Goal: Transaction & Acquisition: Purchase product/service

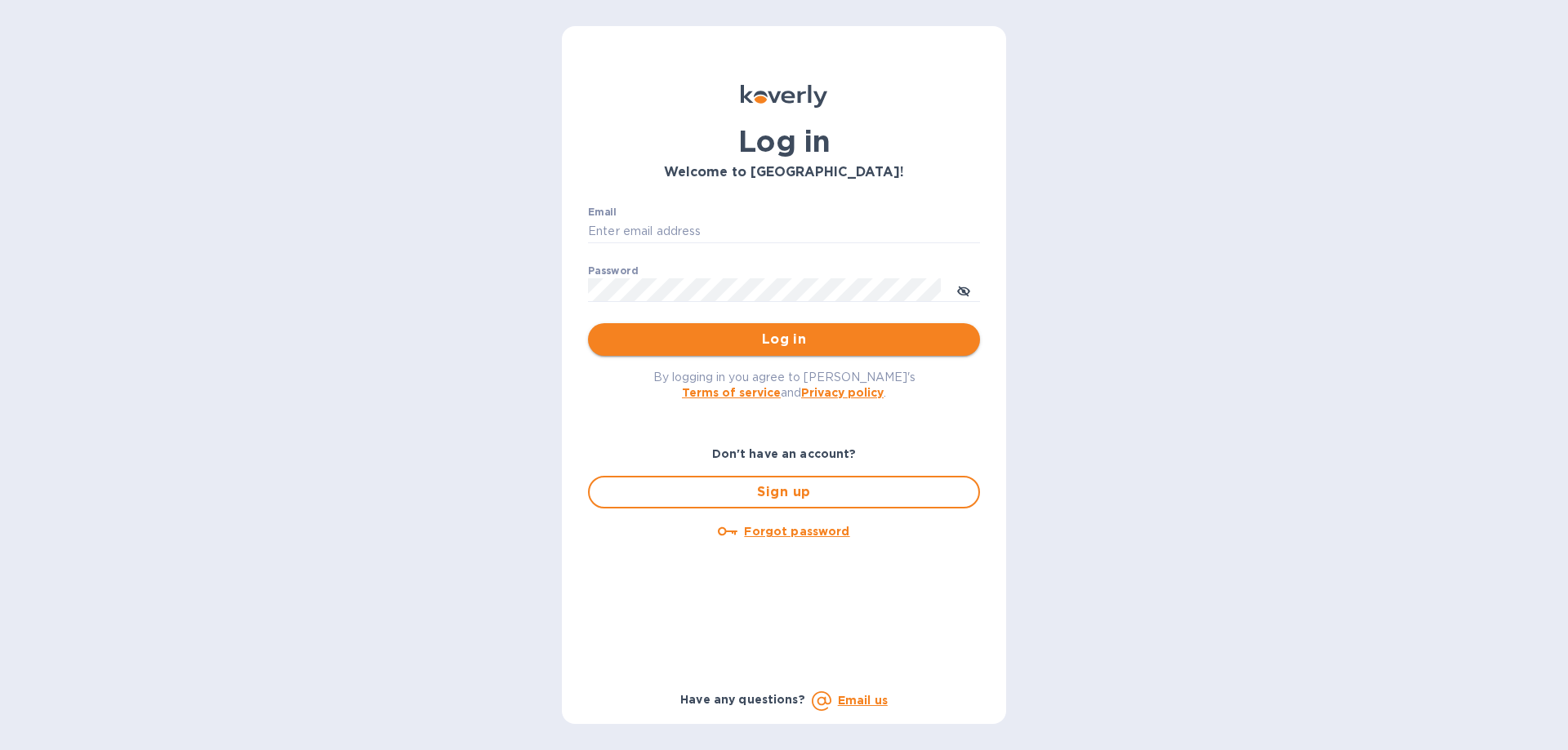
type input "[PERSON_NAME][EMAIL_ADDRESS][DOMAIN_NAME]"
click at [780, 323] on button "Log in" at bounding box center [783, 340] width 392 height 33
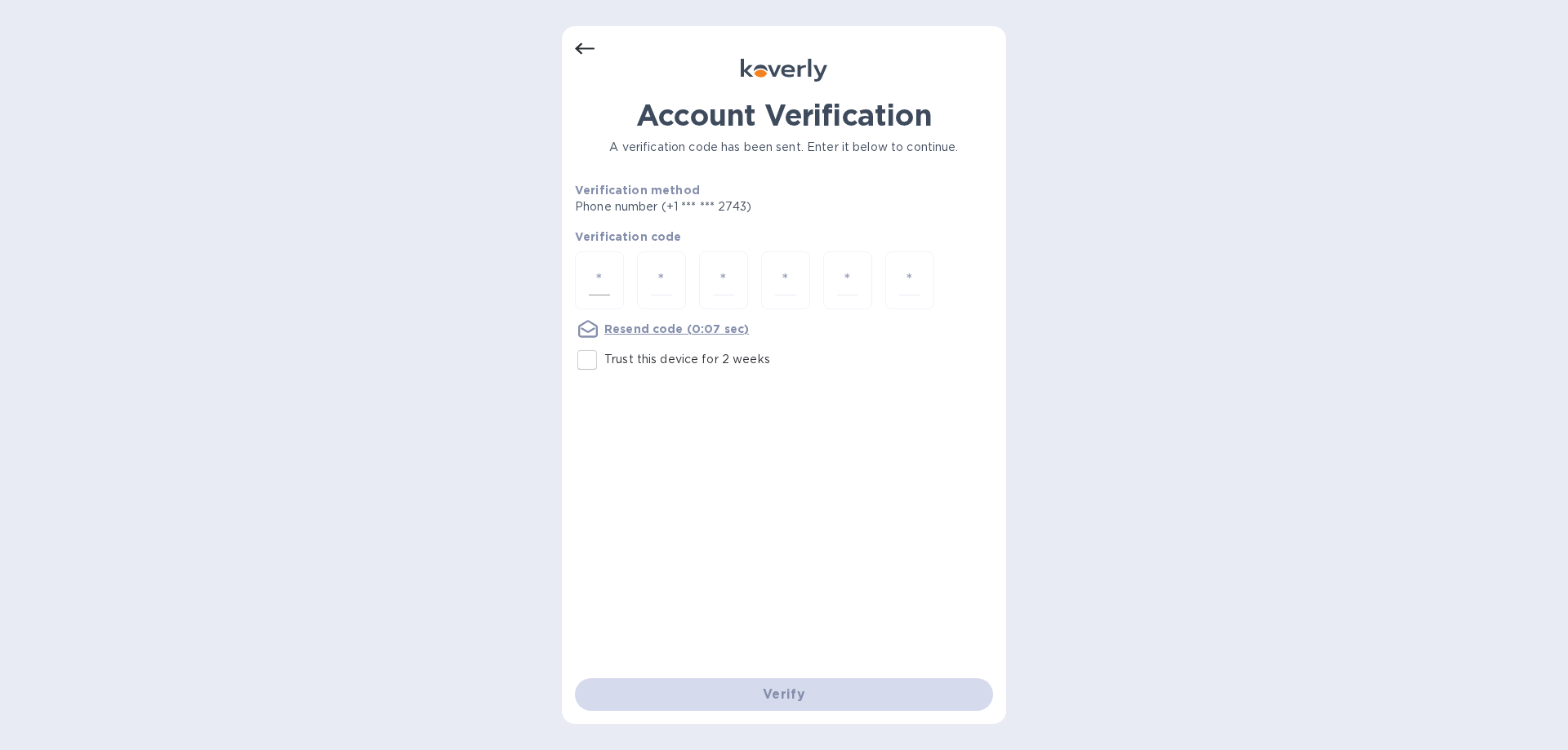
click at [596, 271] on input "number" at bounding box center [599, 280] width 21 height 30
type input "3"
type input "9"
type input "8"
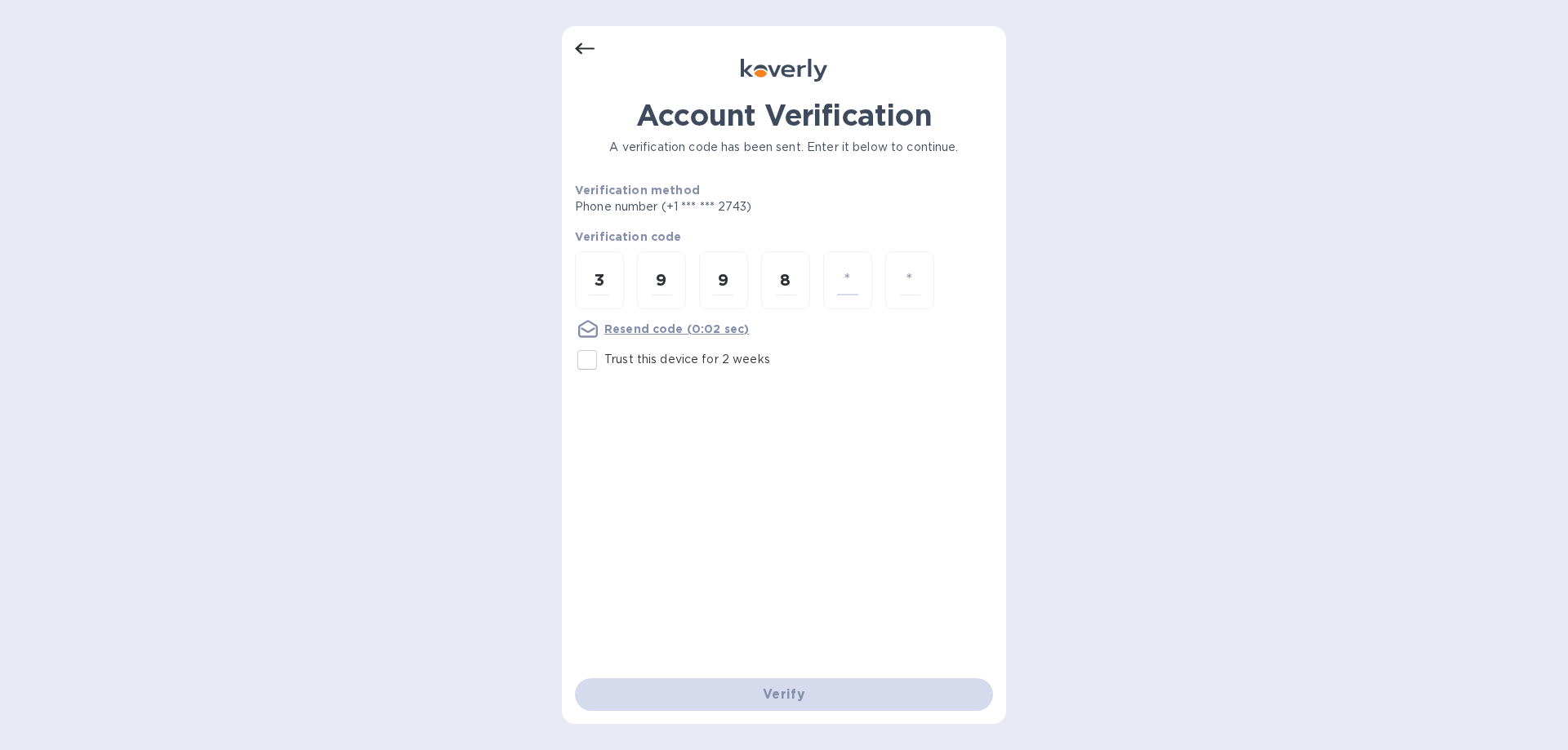
type input "3"
type input "0"
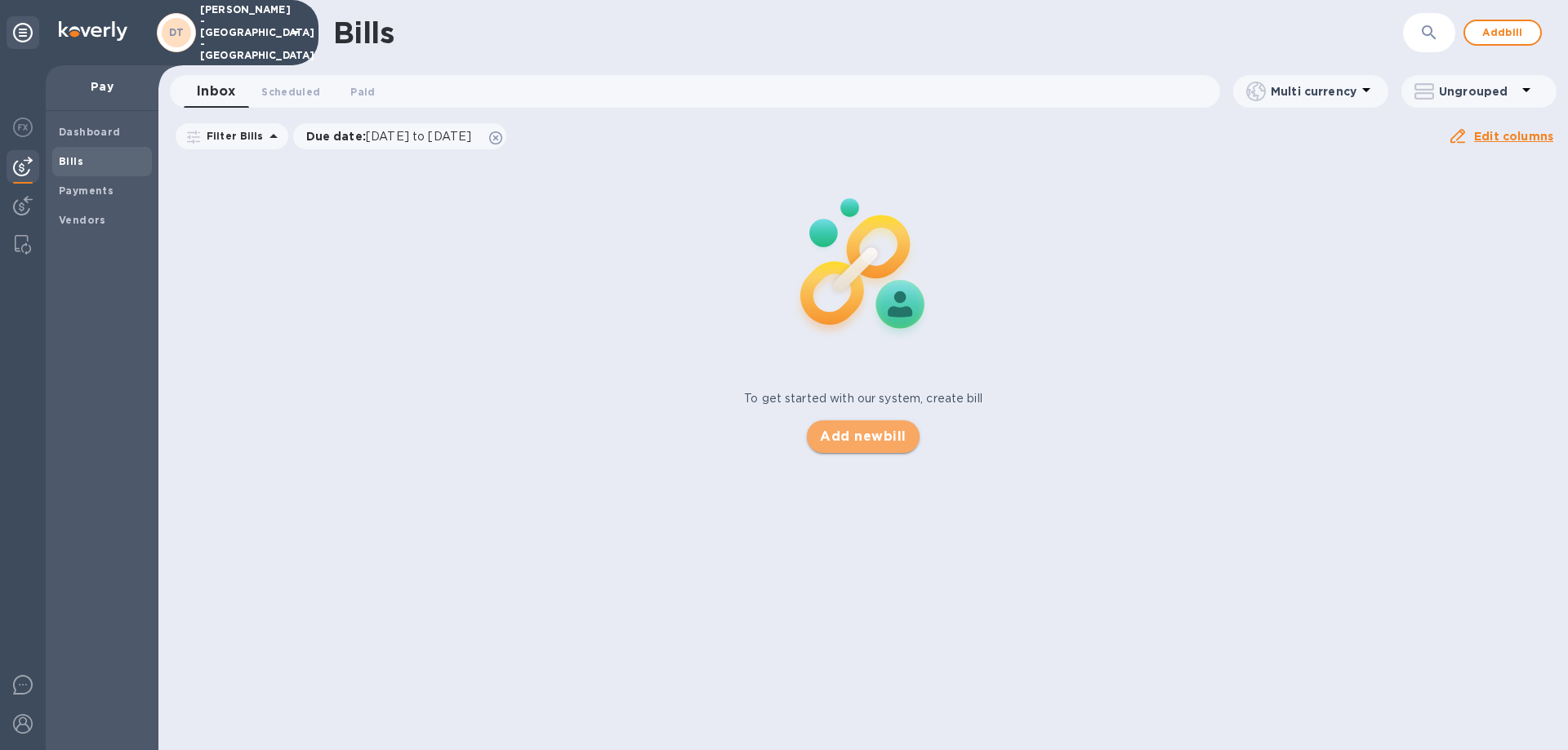
click at [850, 429] on span "Add new bill" at bounding box center [862, 436] width 86 height 19
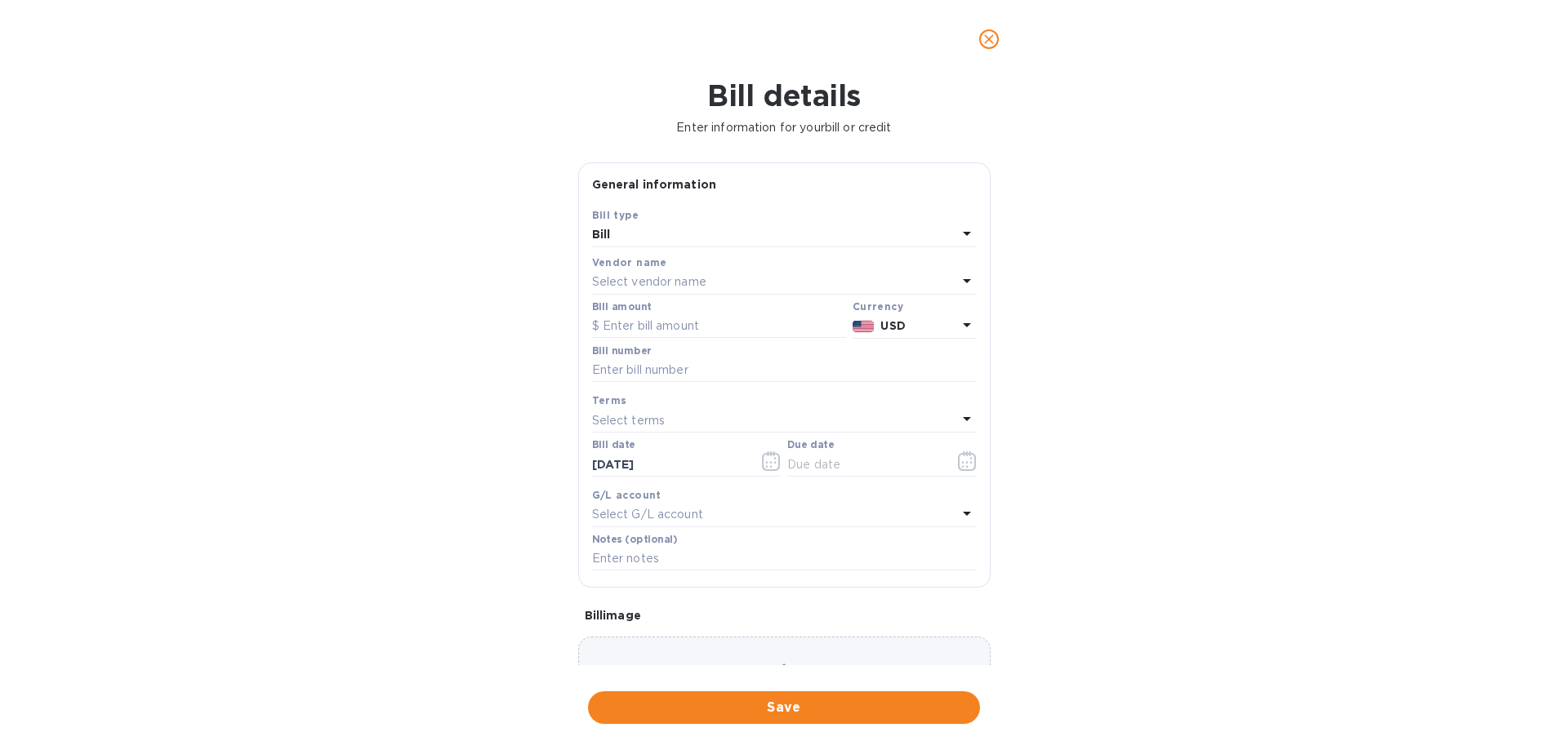
click at [962, 277] on icon at bounding box center [967, 280] width 19 height 19
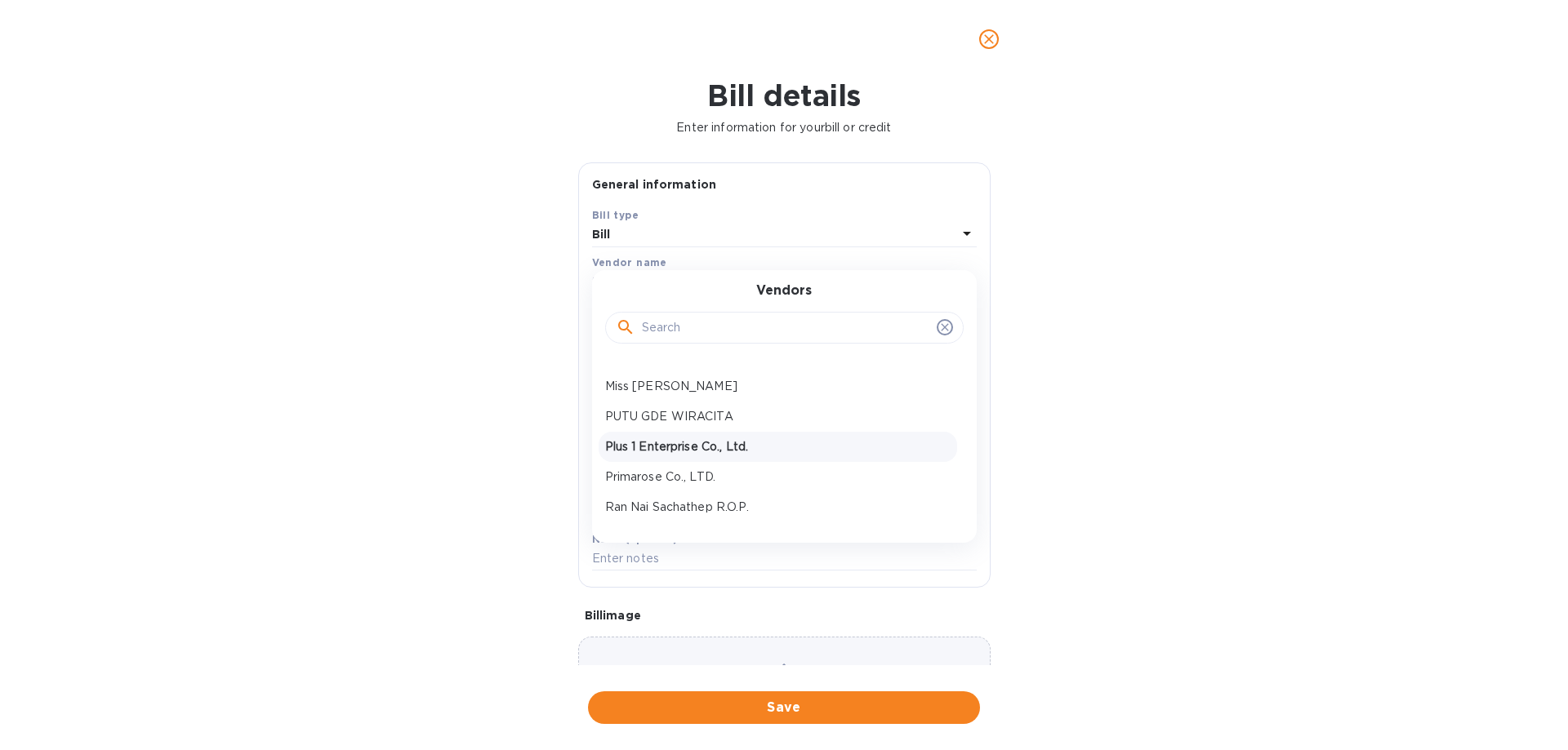
scroll to position [408, 0]
click at [673, 385] on p "Primarose Co., LTD." at bounding box center [777, 390] width 346 height 17
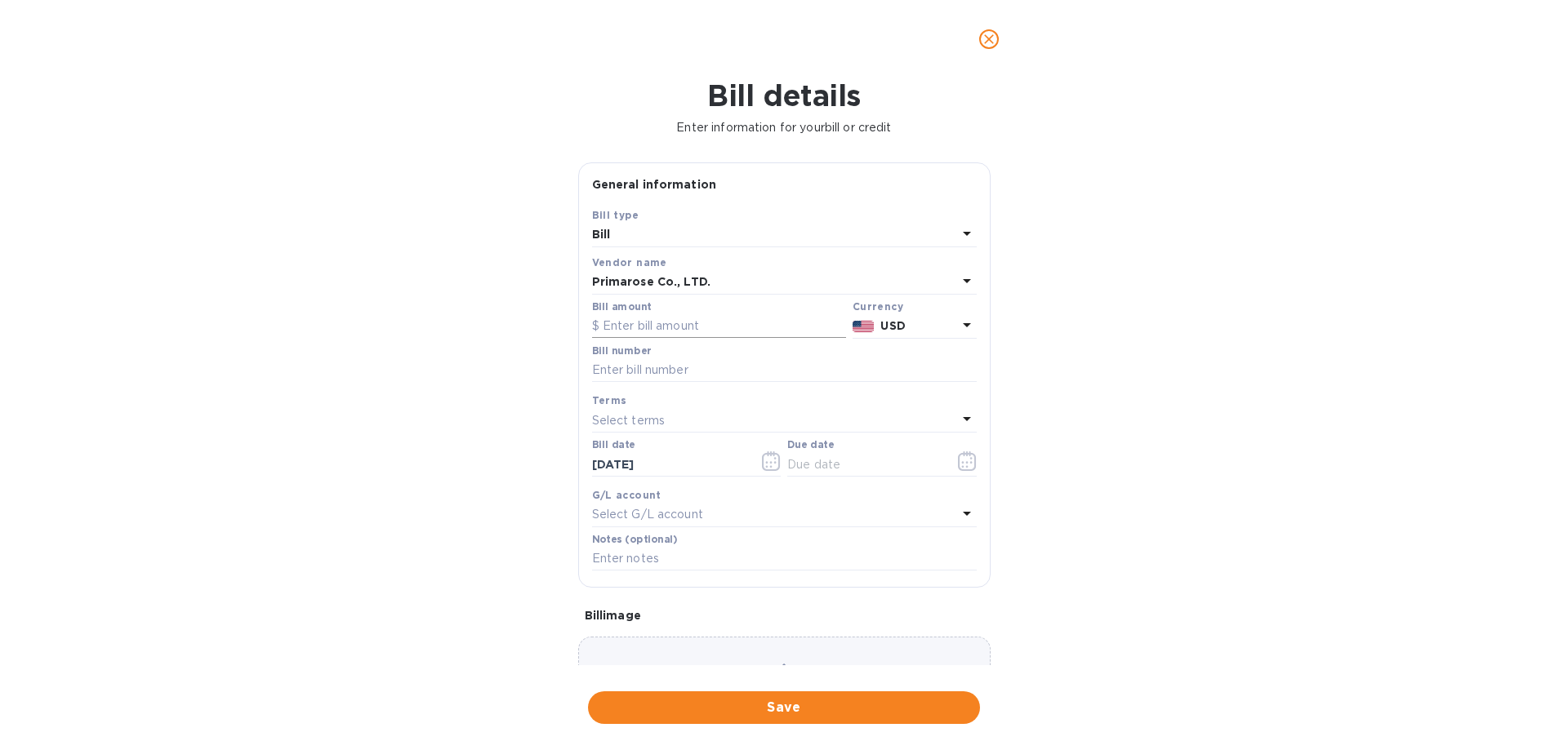
click at [701, 322] on input "text" at bounding box center [719, 325] width 254 height 24
type input "2,731.10"
type input "C2025221"
click at [957, 466] on icon "button" at bounding box center [966, 461] width 18 height 19
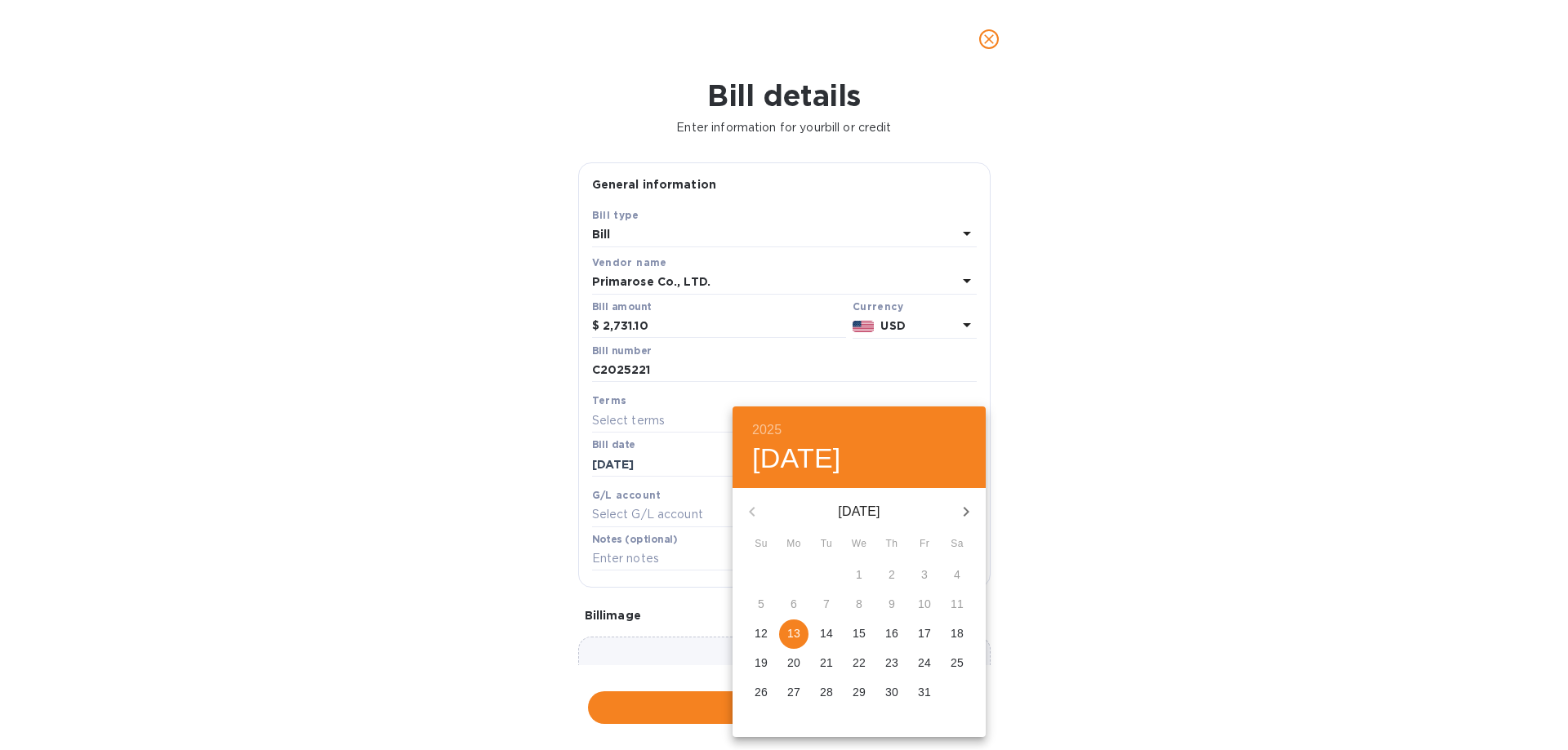
drag, startPoint x: 793, startPoint y: 632, endPoint x: 807, endPoint y: 627, distance: 14.9
click at [793, 631] on p "13" at bounding box center [794, 633] width 13 height 16
type input "[DATE]"
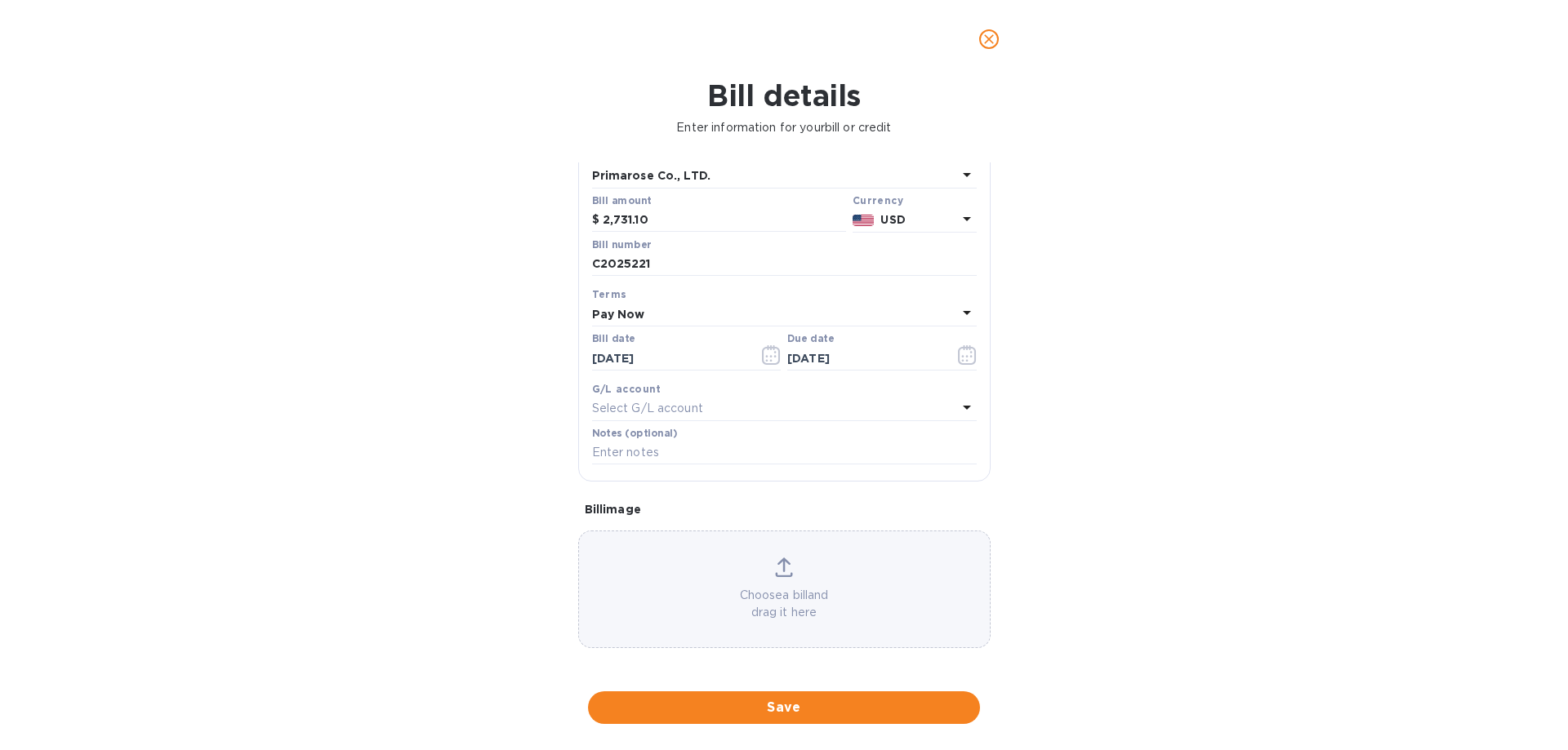
scroll to position [109, 0]
click at [776, 556] on icon at bounding box center [784, 564] width 18 height 19
click at [1504, 662] on icon "Close" at bounding box center [1503, 665] width 16 height 16
click at [786, 598] on p "Choose a bill and drag it here" at bounding box center [784, 602] width 410 height 35
click at [1510, 662] on button "Close" at bounding box center [1504, 666] width 21 height 21
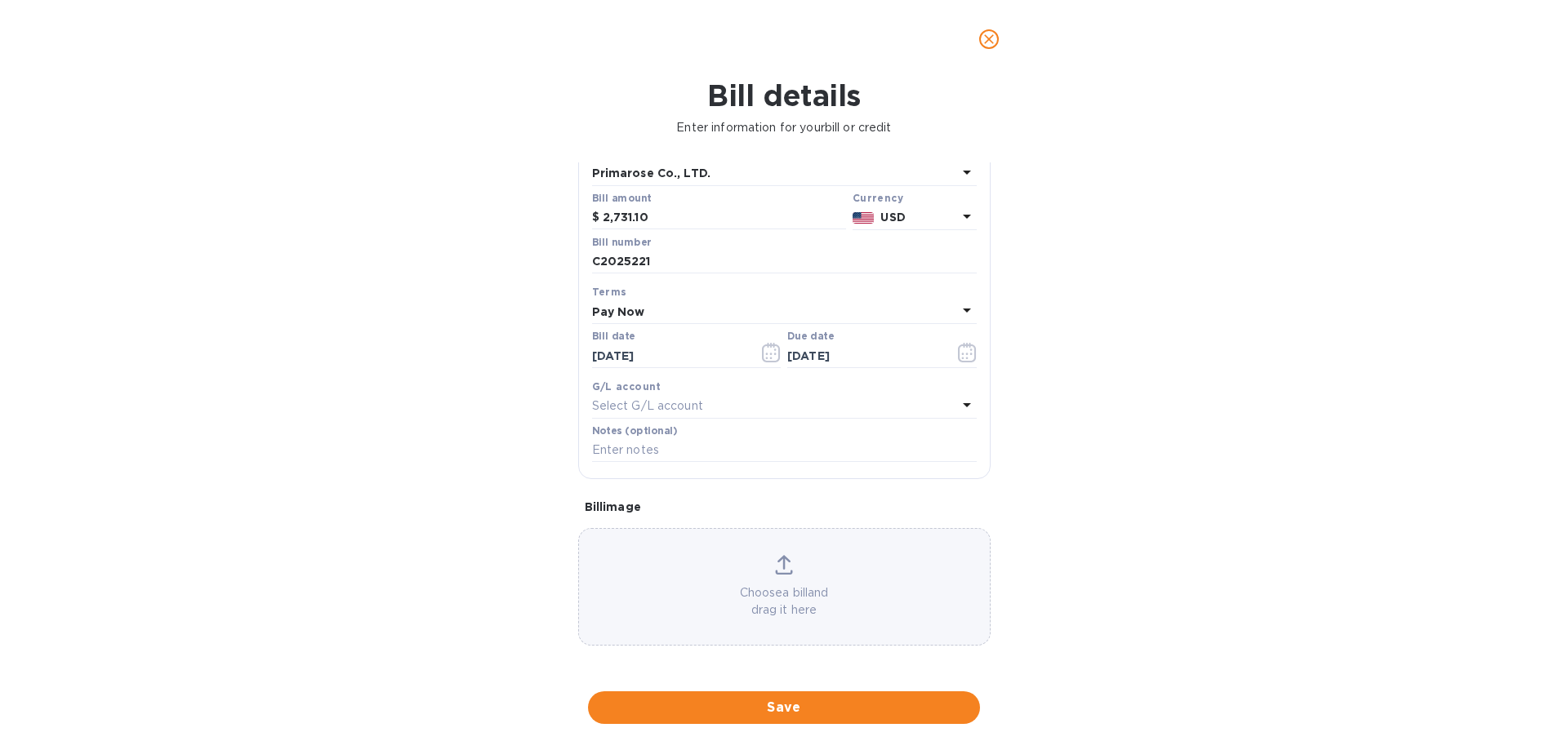
click at [781, 569] on icon at bounding box center [784, 561] width 13 height 14
click at [785, 701] on span "Save" at bounding box center [784, 708] width 366 height 19
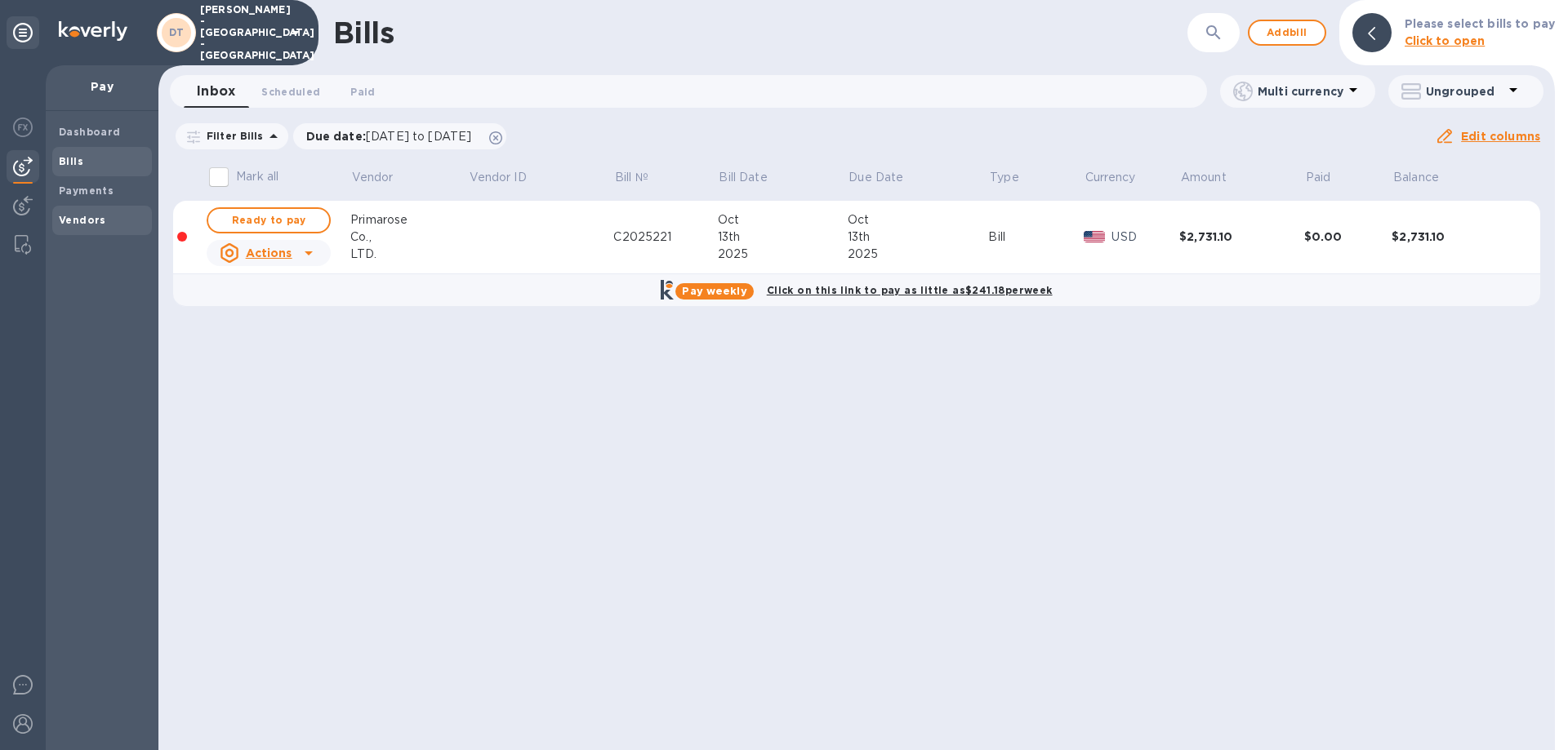
click at [67, 218] on b "Vendors" at bounding box center [82, 220] width 47 height 13
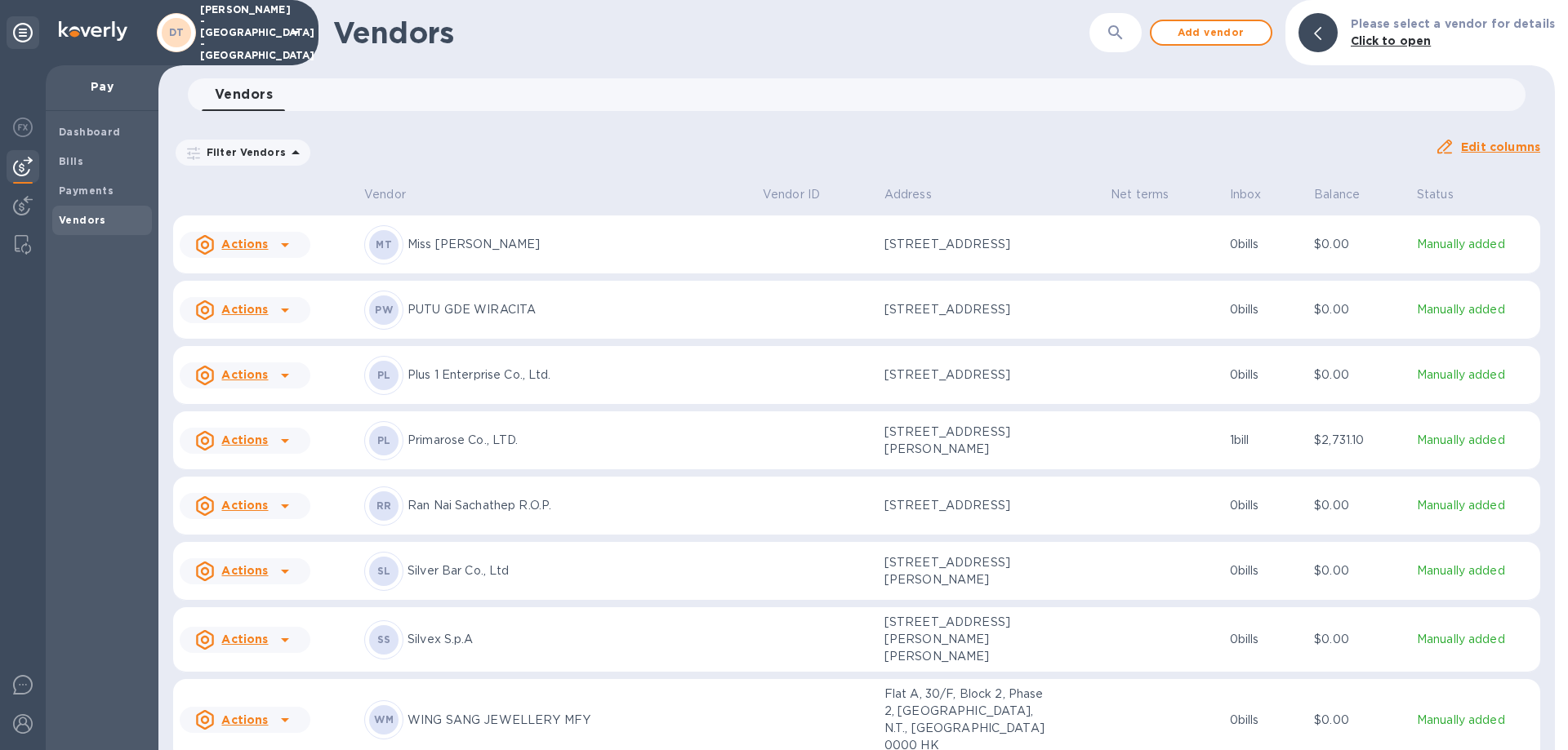
scroll to position [793, 0]
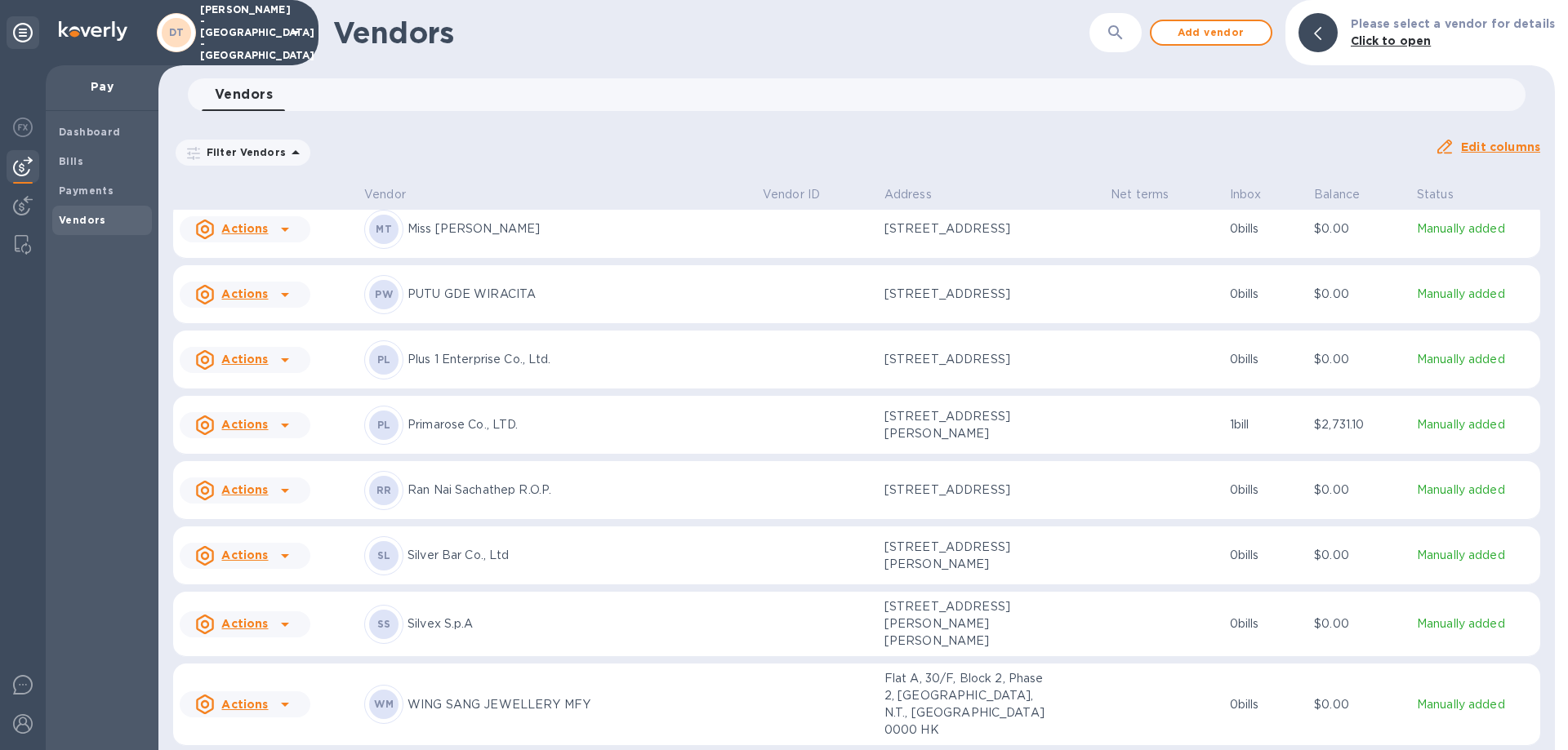
click at [431, 433] on p "Primarose Co., LTD." at bounding box center [578, 425] width 342 height 17
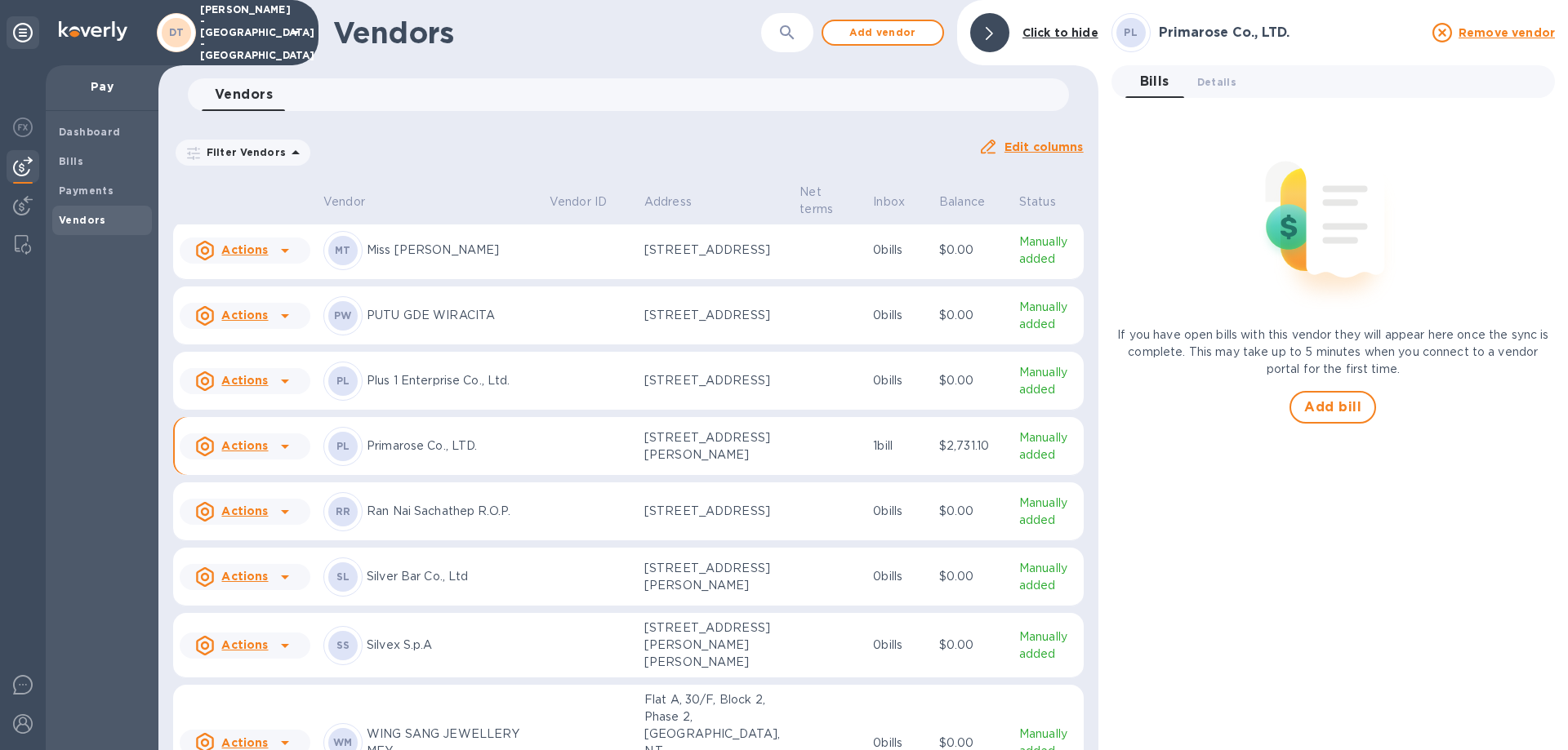
scroll to position [904, 0]
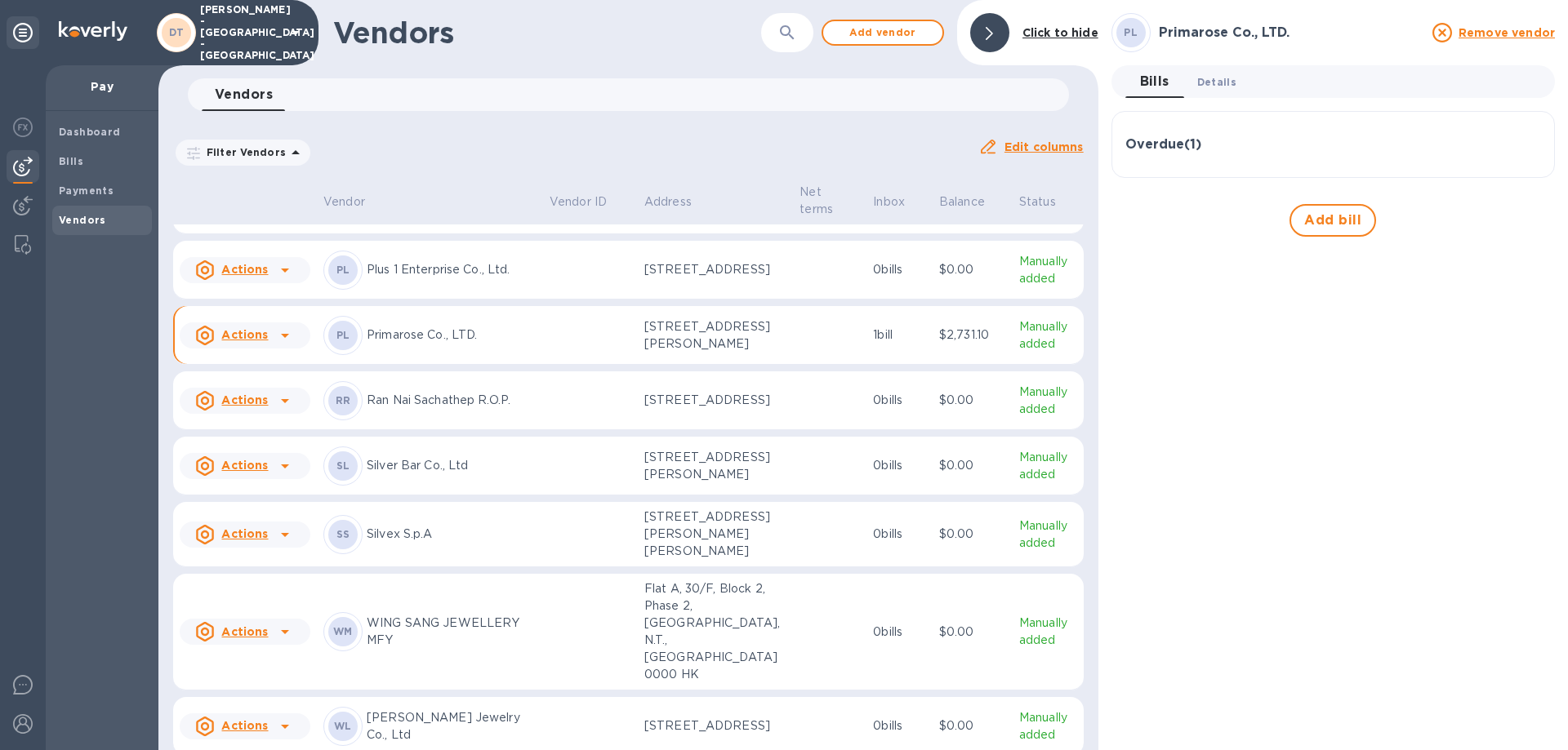
click at [1222, 76] on span "Details 0" at bounding box center [1216, 82] width 39 height 17
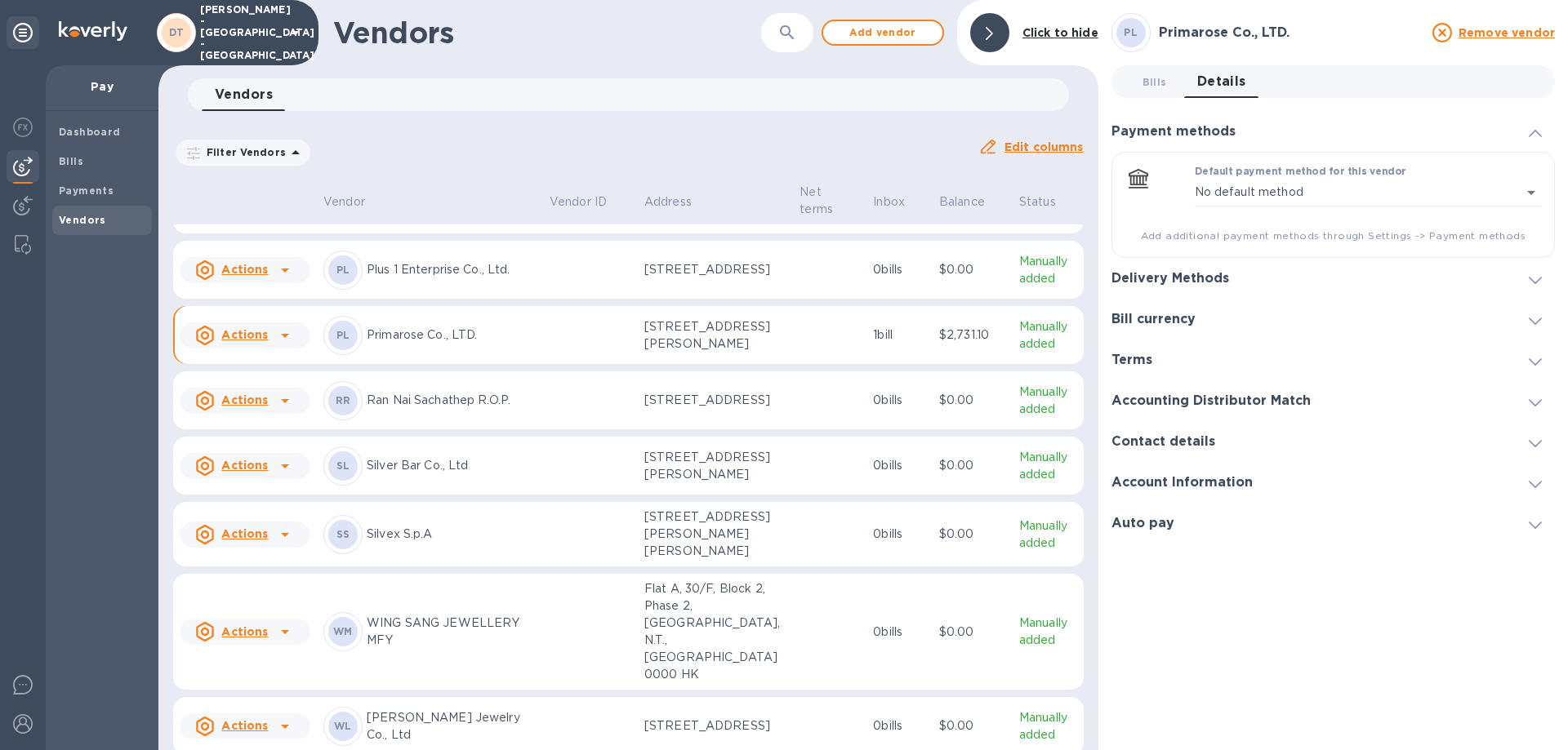
click at [1534, 273] on span at bounding box center [1535, 278] width 13 height 15
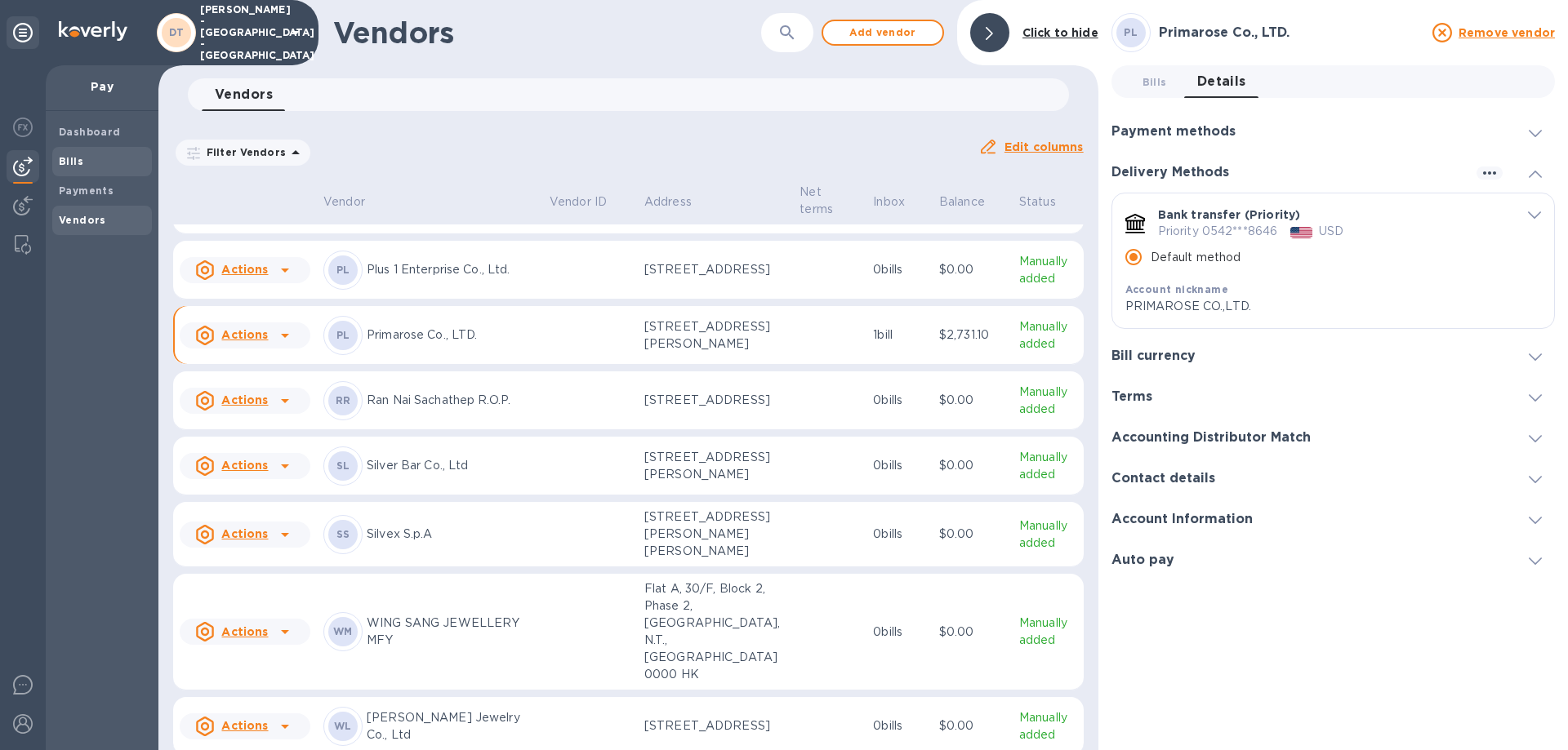
click at [60, 161] on b "Bills" at bounding box center [70, 161] width 24 height 13
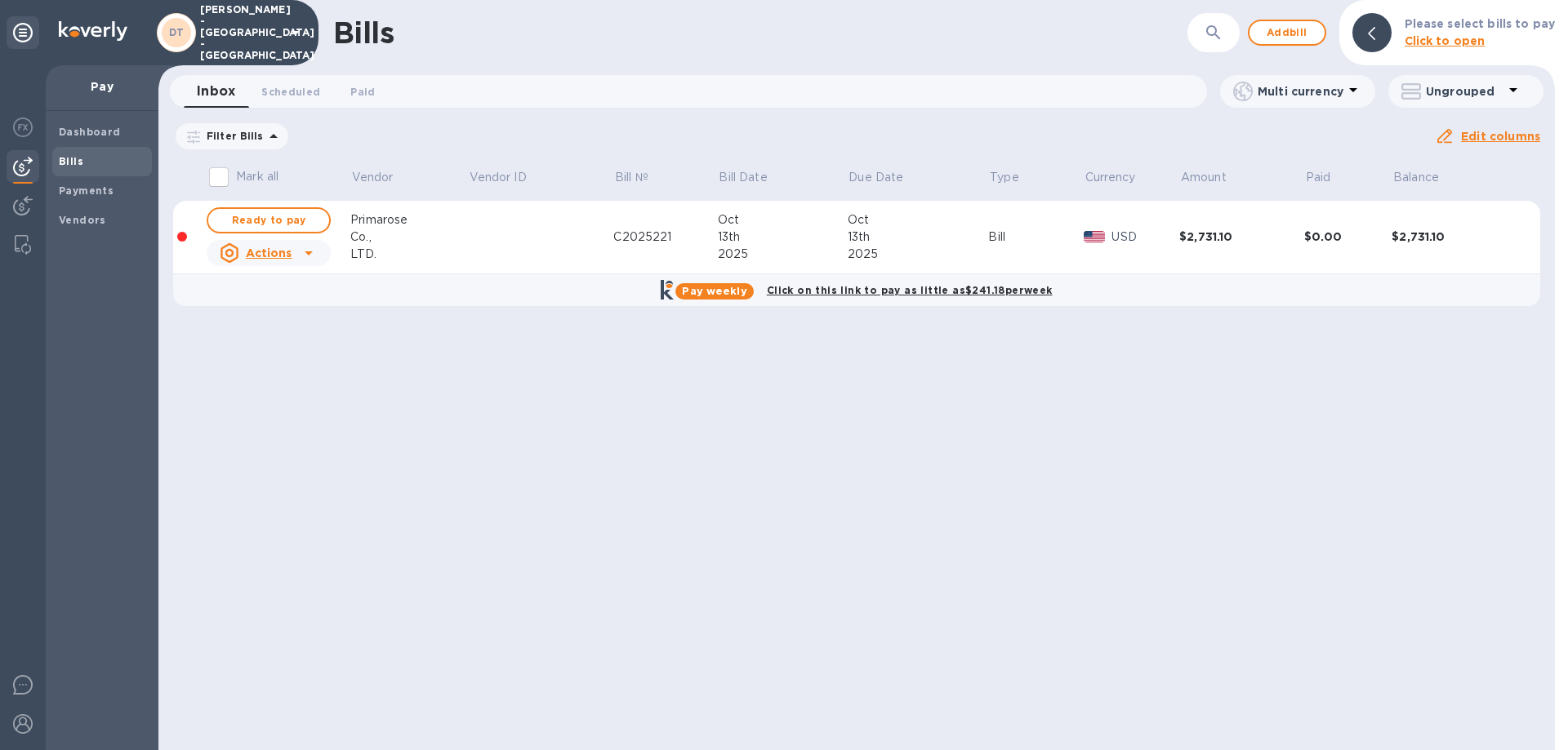
click at [71, 155] on b "Bills" at bounding box center [70, 161] width 24 height 13
click at [79, 131] on b "Dashboard" at bounding box center [90, 132] width 62 height 13
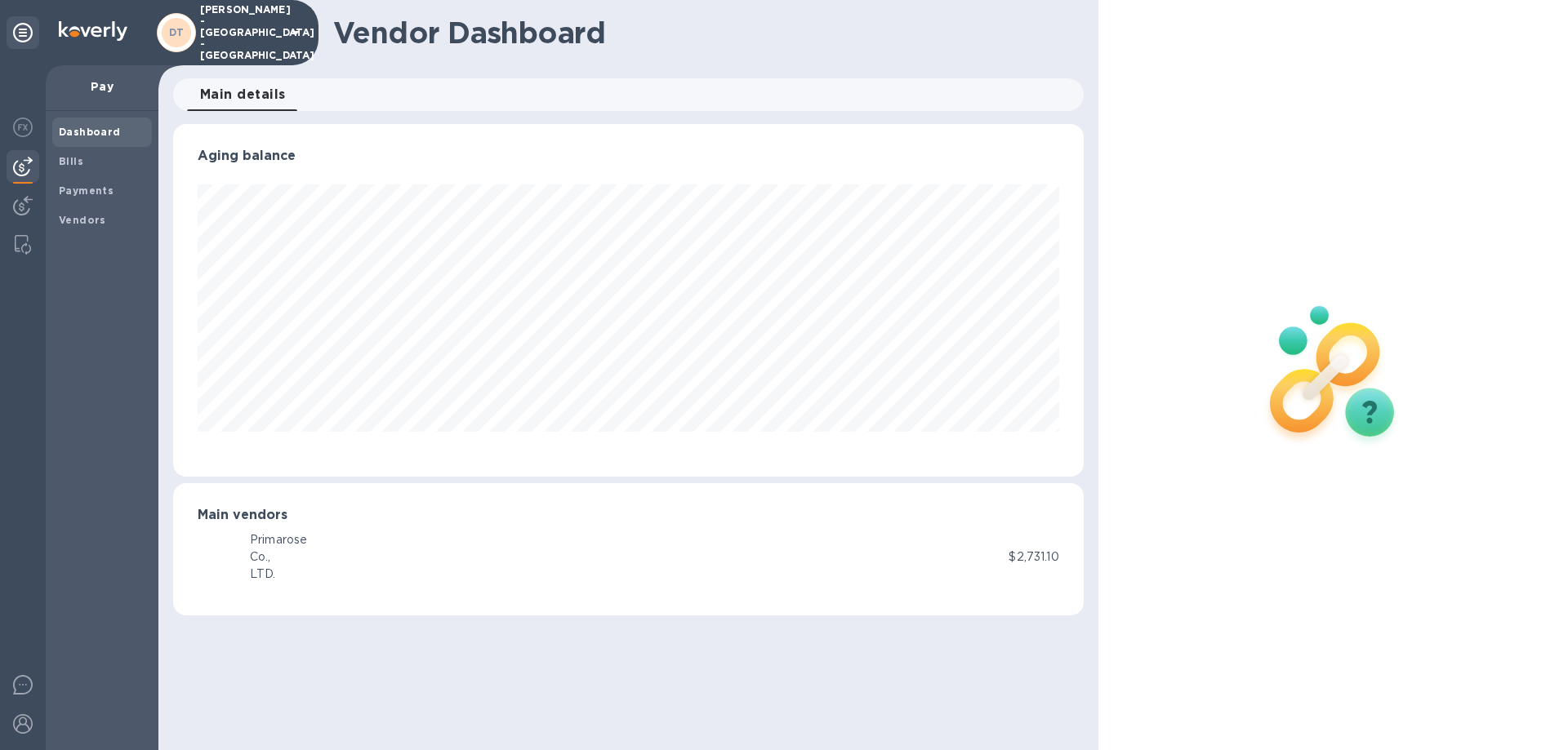
scroll to position [352, 909]
click at [65, 155] on b "Bills" at bounding box center [70, 161] width 24 height 13
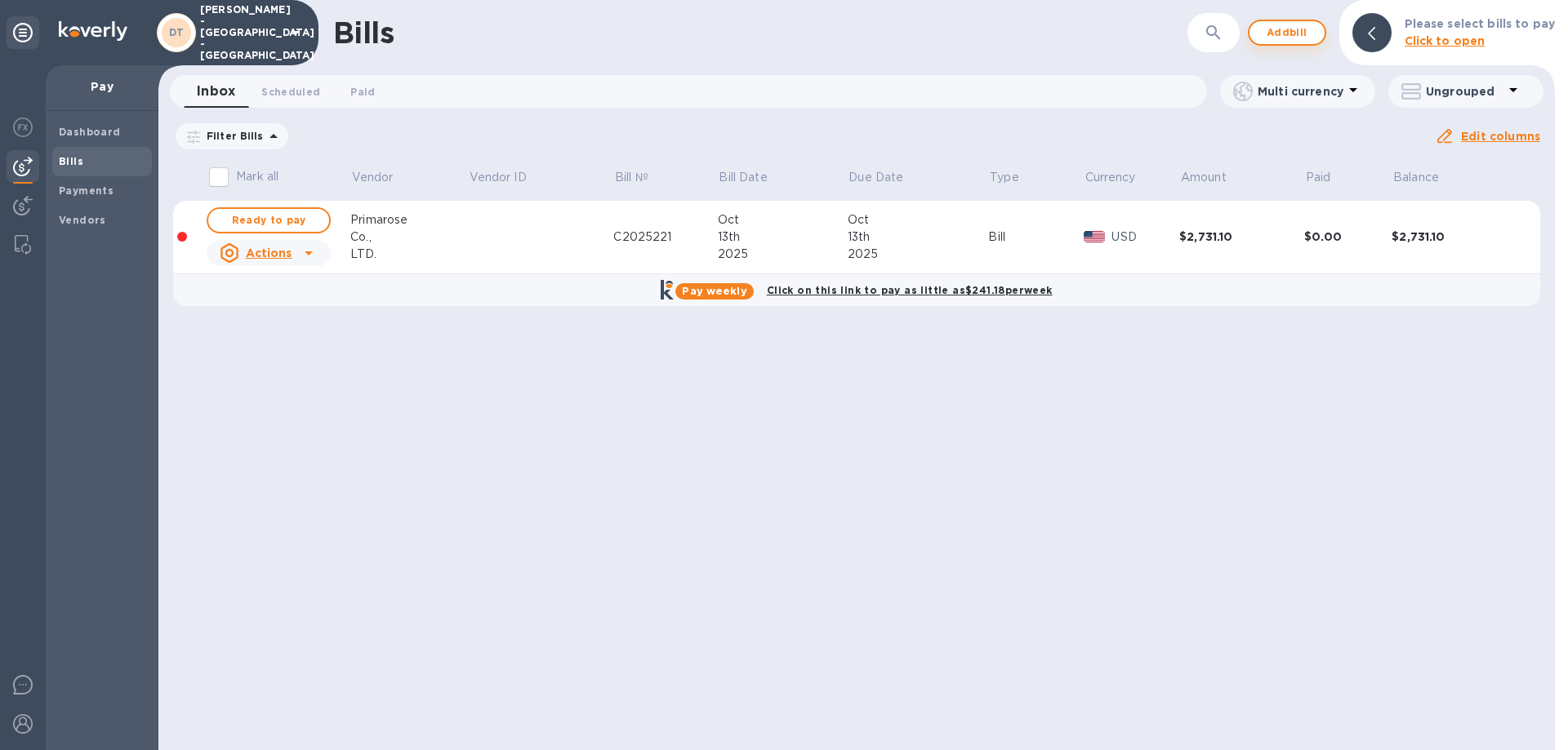
click at [1290, 30] on span "Add bill" at bounding box center [1287, 33] width 49 height 19
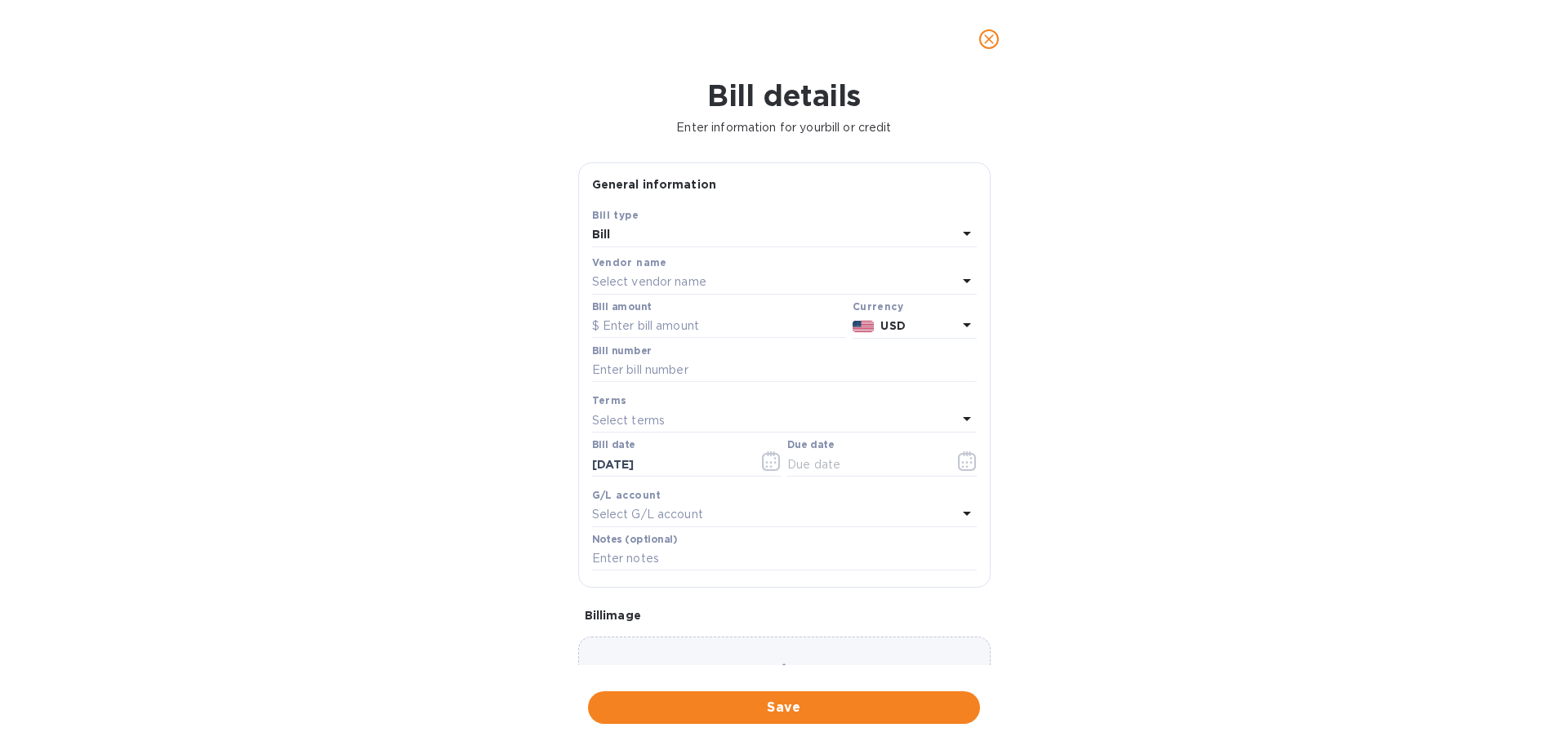
click at [963, 280] on icon at bounding box center [967, 281] width 8 height 4
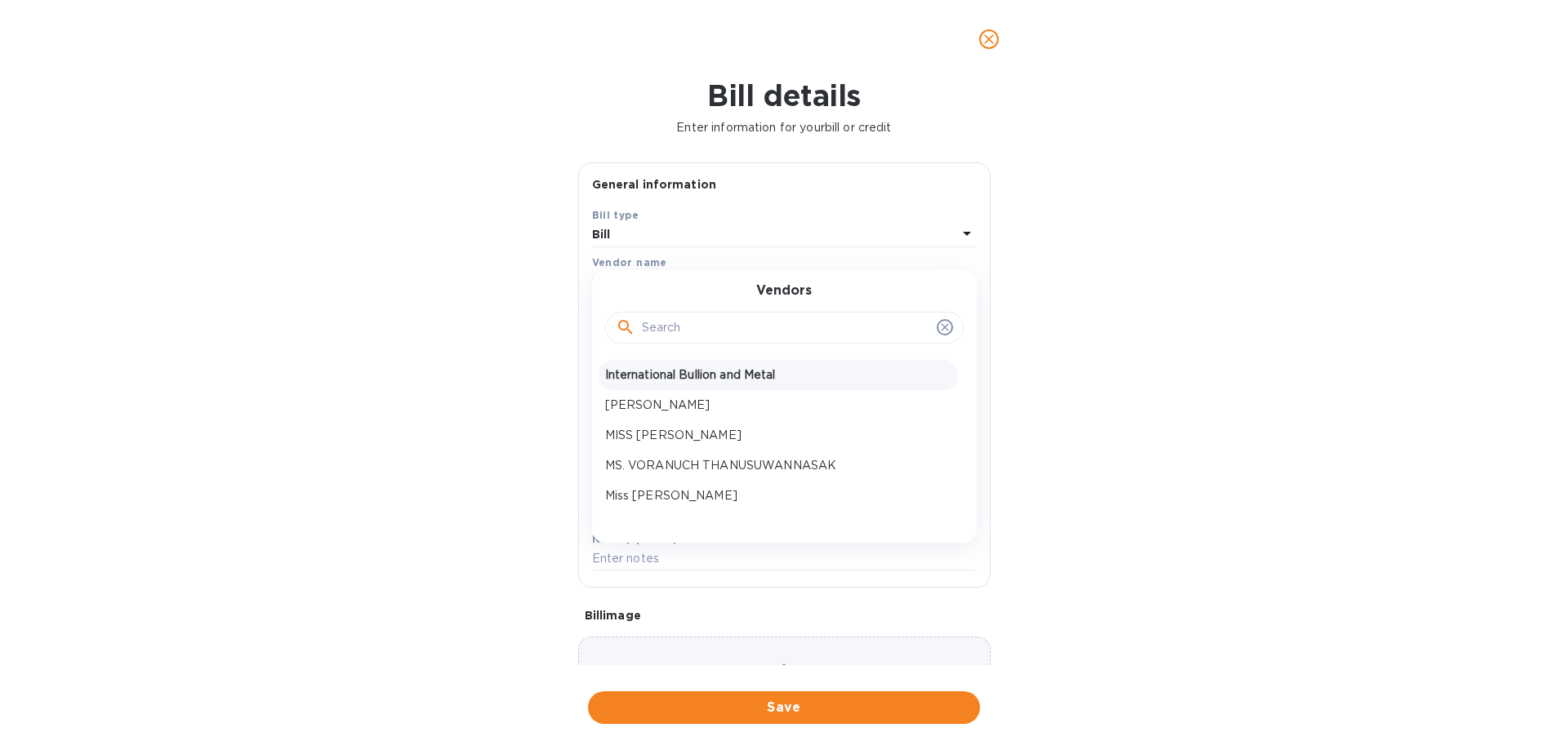
scroll to position [293, 0]
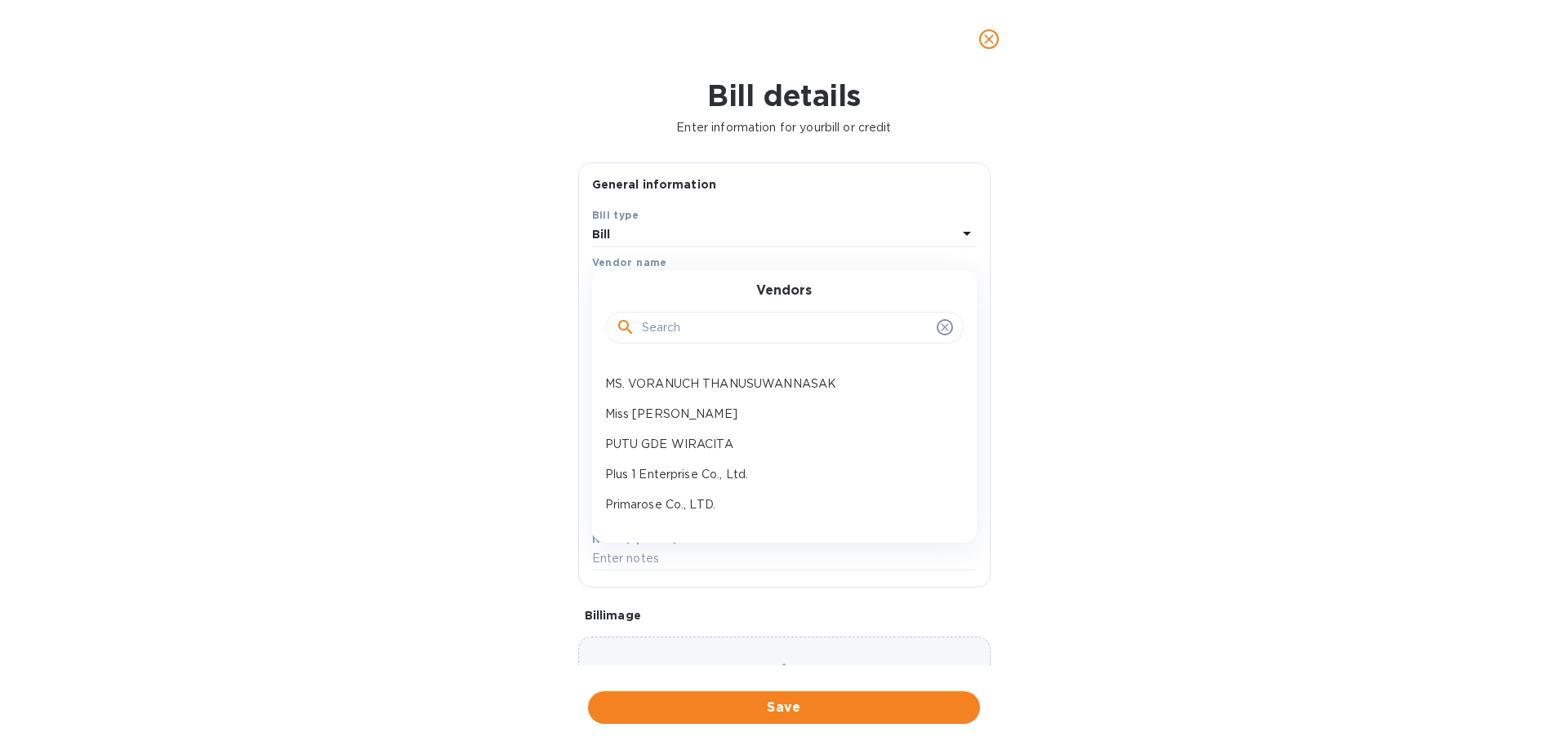
drag, startPoint x: 748, startPoint y: 409, endPoint x: 776, endPoint y: 394, distance: 31.8
click at [748, 410] on p "Miss [PERSON_NAME]" at bounding box center [777, 414] width 346 height 17
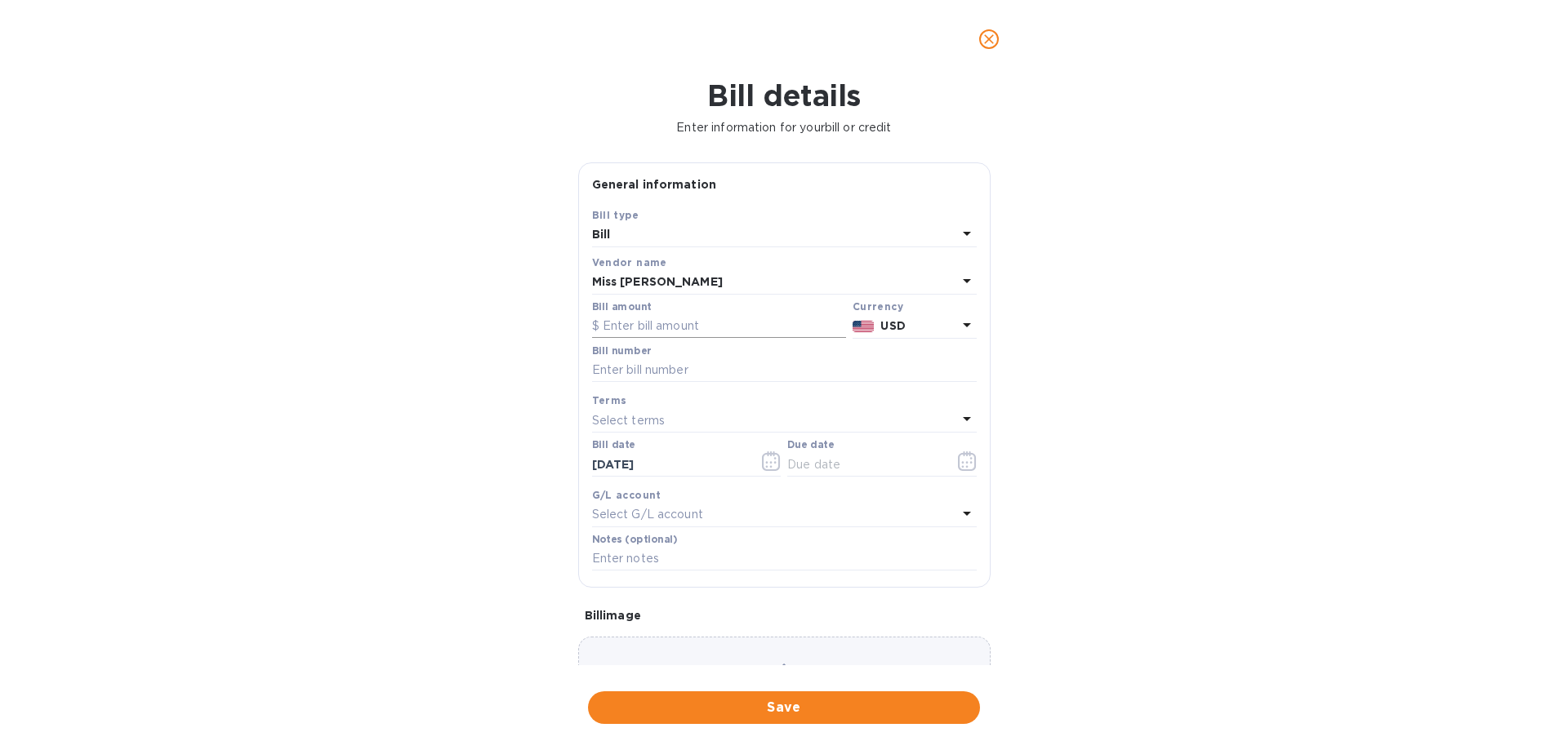
click at [660, 324] on input "text" at bounding box center [719, 325] width 254 height 24
type input "2,586.53"
drag, startPoint x: 621, startPoint y: 373, endPoint x: 980, endPoint y: 311, distance: 364.3
click at [621, 373] on input "text" at bounding box center [784, 370] width 384 height 24
type input "609002"
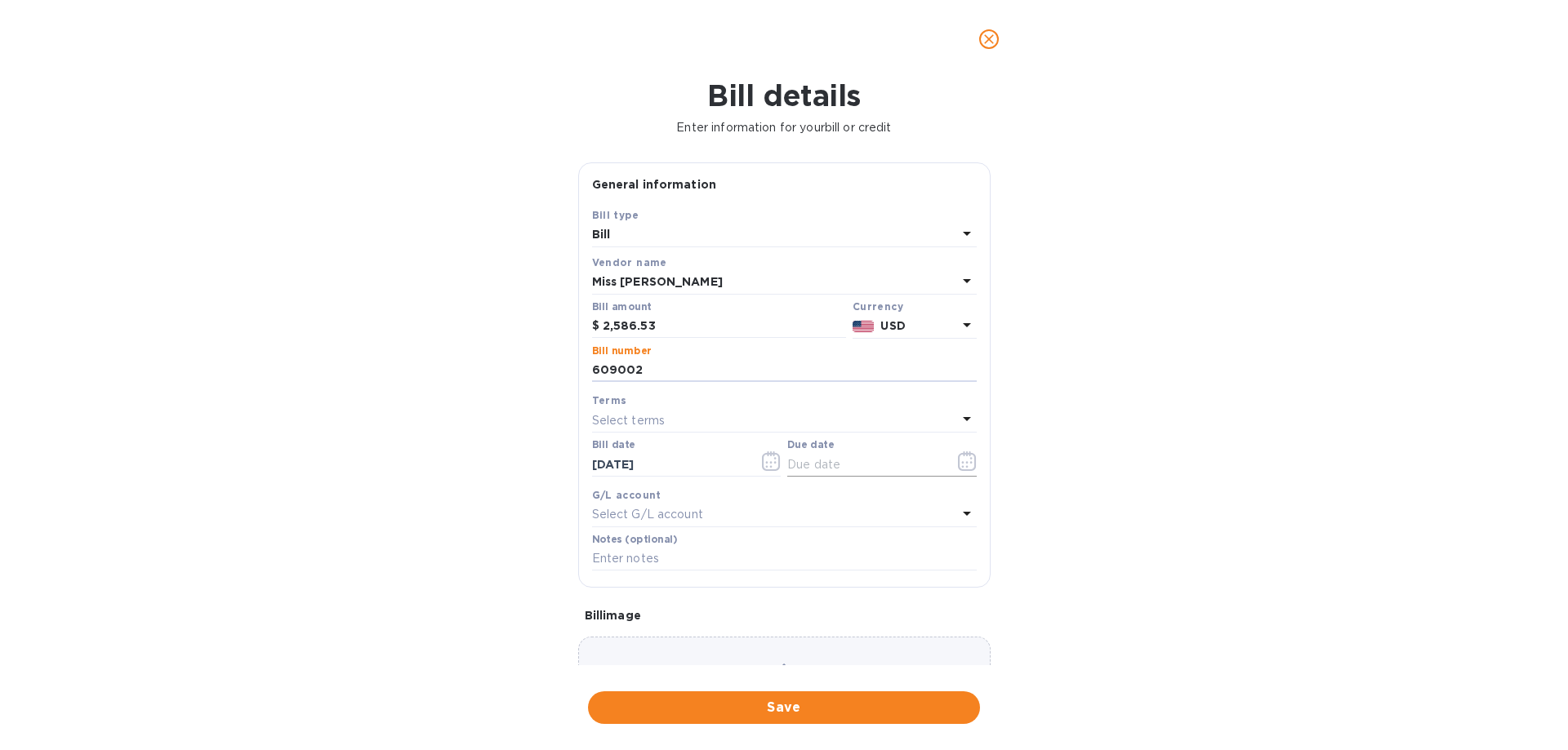
click at [962, 466] on icon "button" at bounding box center [966, 461] width 18 height 19
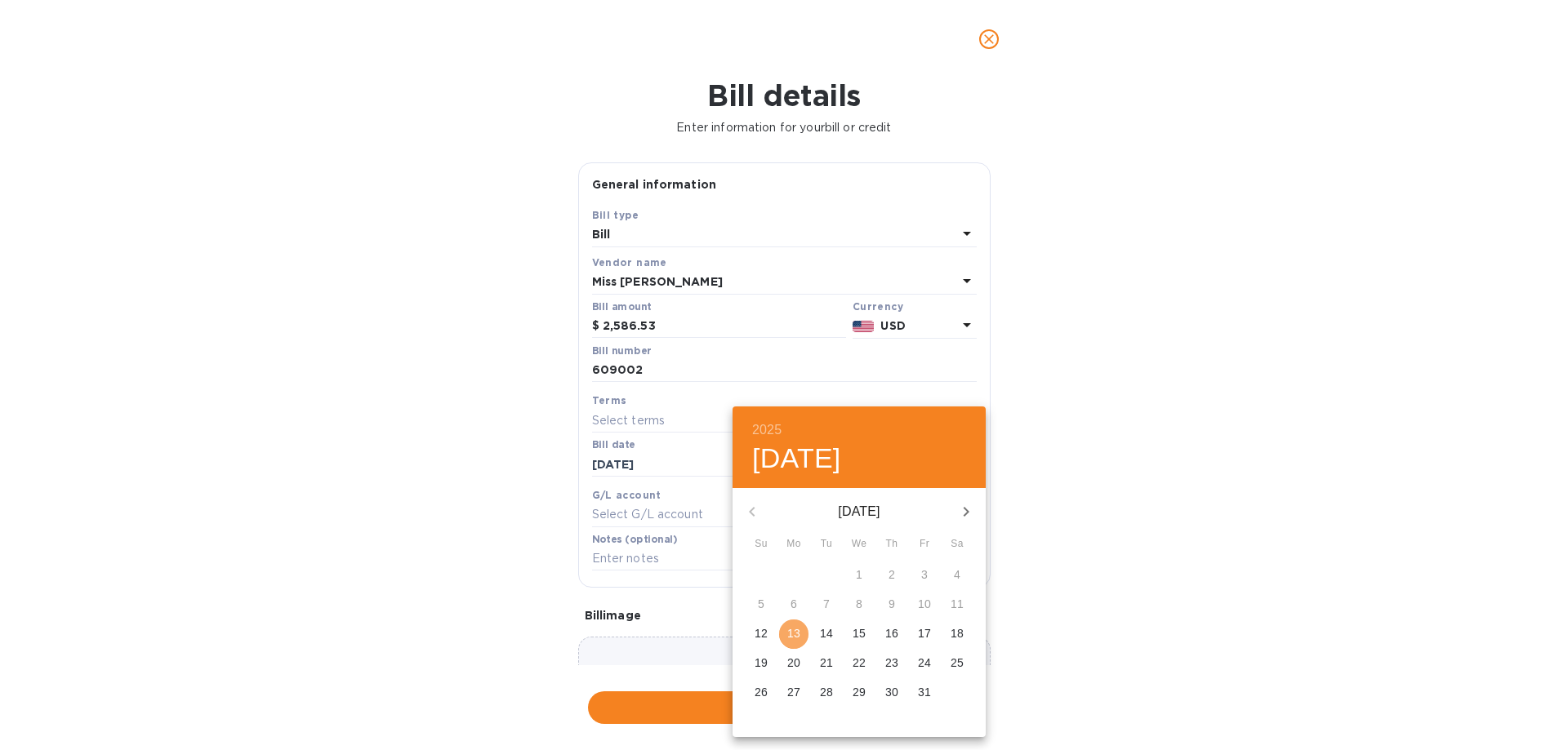
click at [795, 629] on p "13" at bounding box center [794, 633] width 13 height 16
type input "[DATE]"
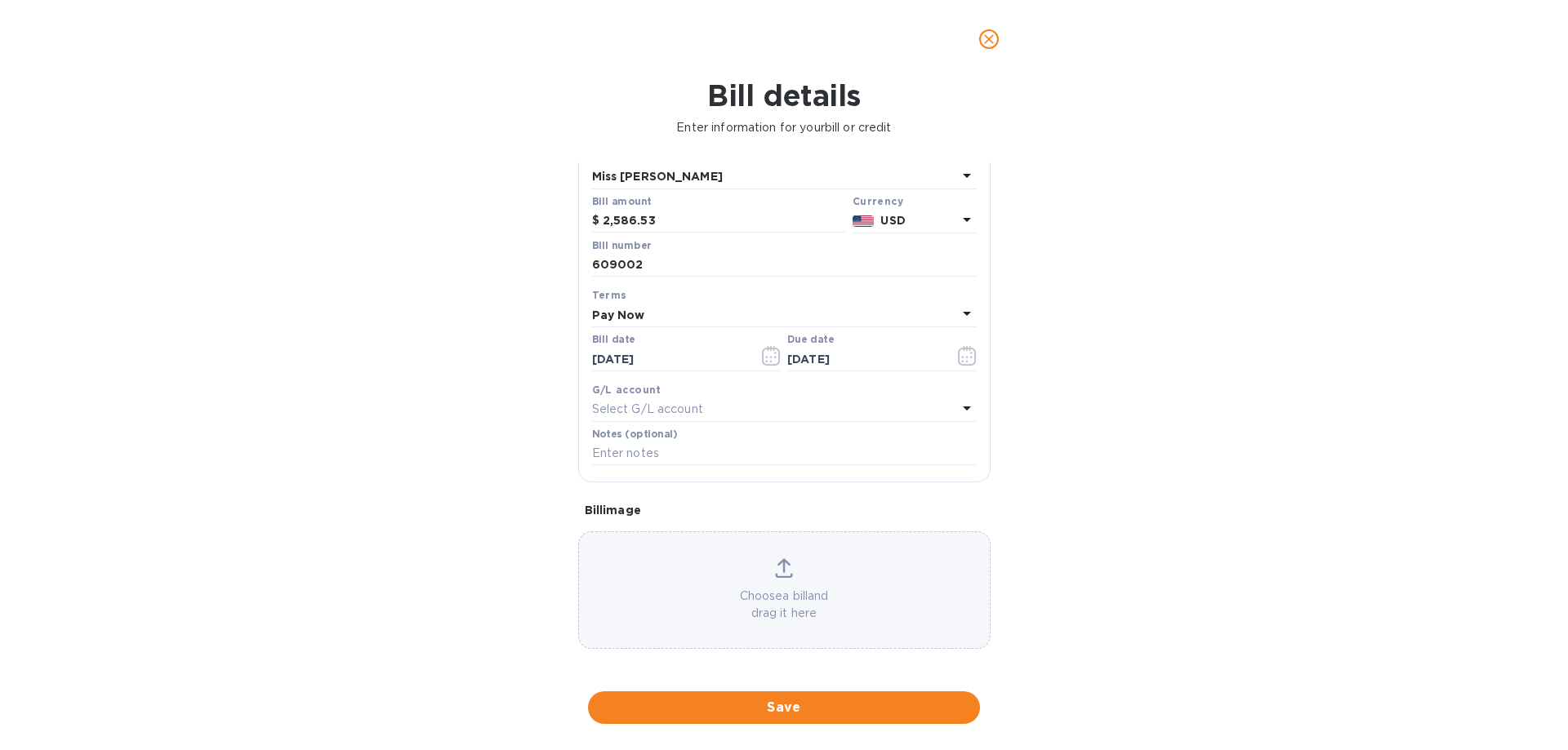
scroll to position [109, 0]
click at [784, 571] on icon at bounding box center [784, 564] width 18 height 19
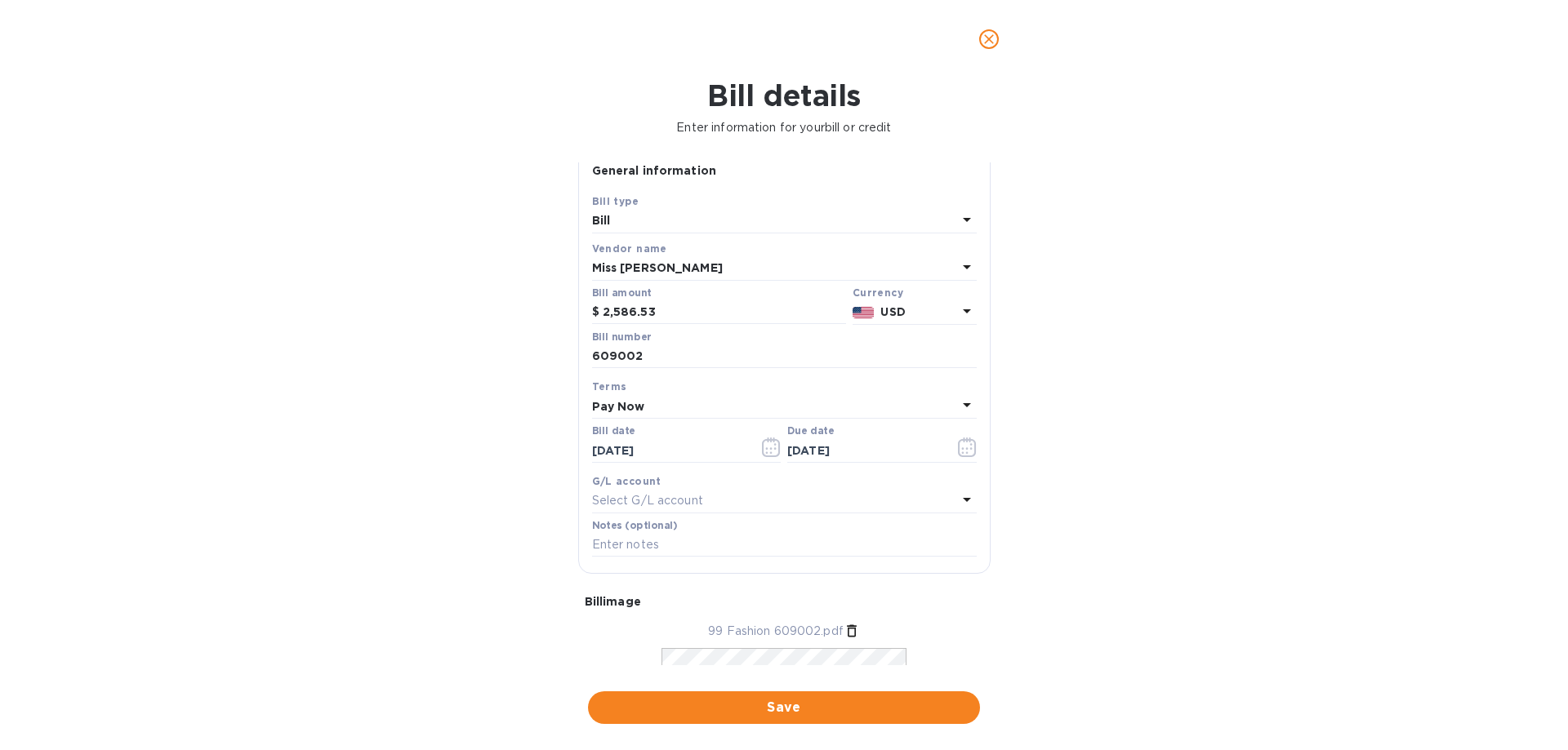
scroll to position [0, 0]
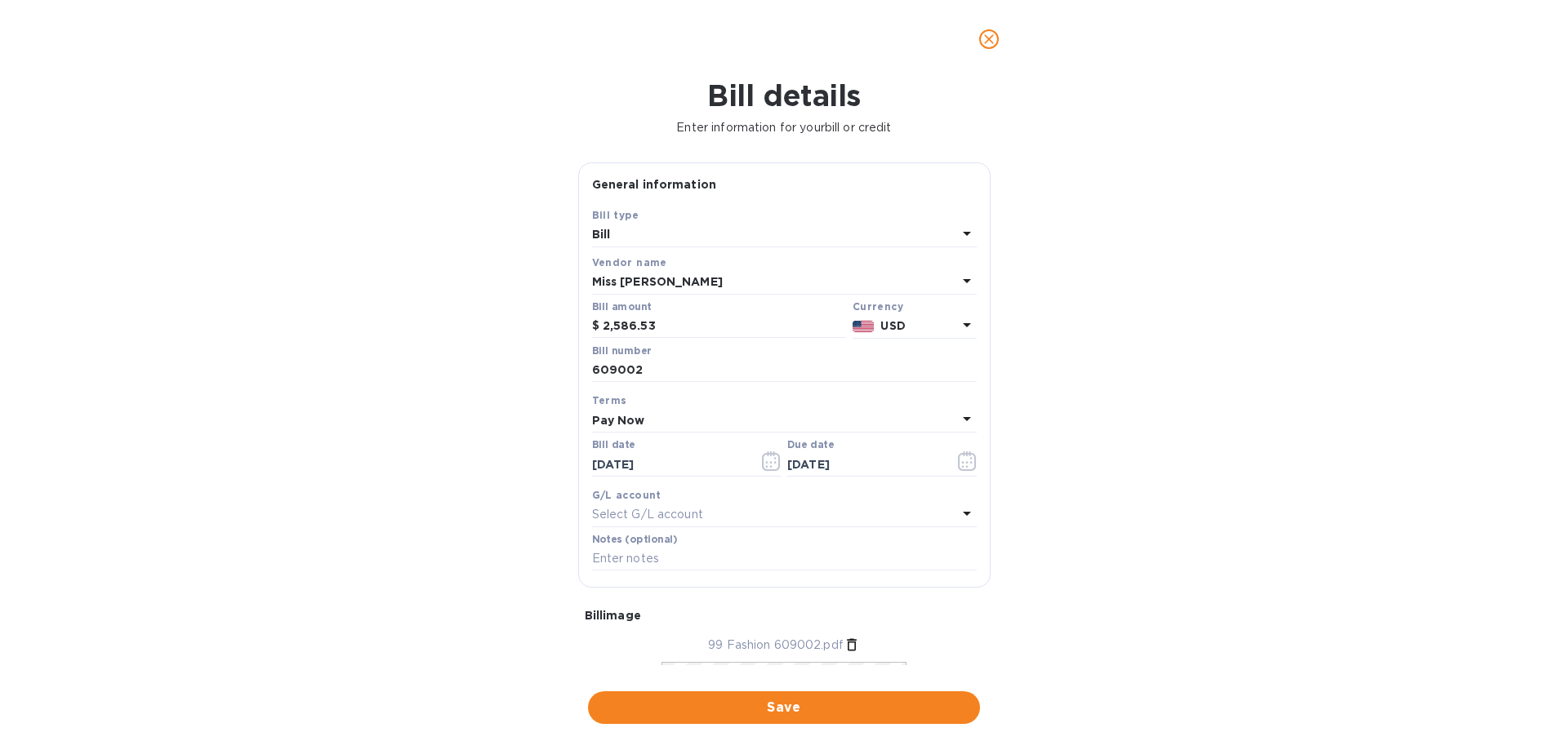
drag, startPoint x: 779, startPoint y: 705, endPoint x: 1263, endPoint y: 475, distance: 535.9
click at [777, 700] on span "Save" at bounding box center [784, 708] width 366 height 19
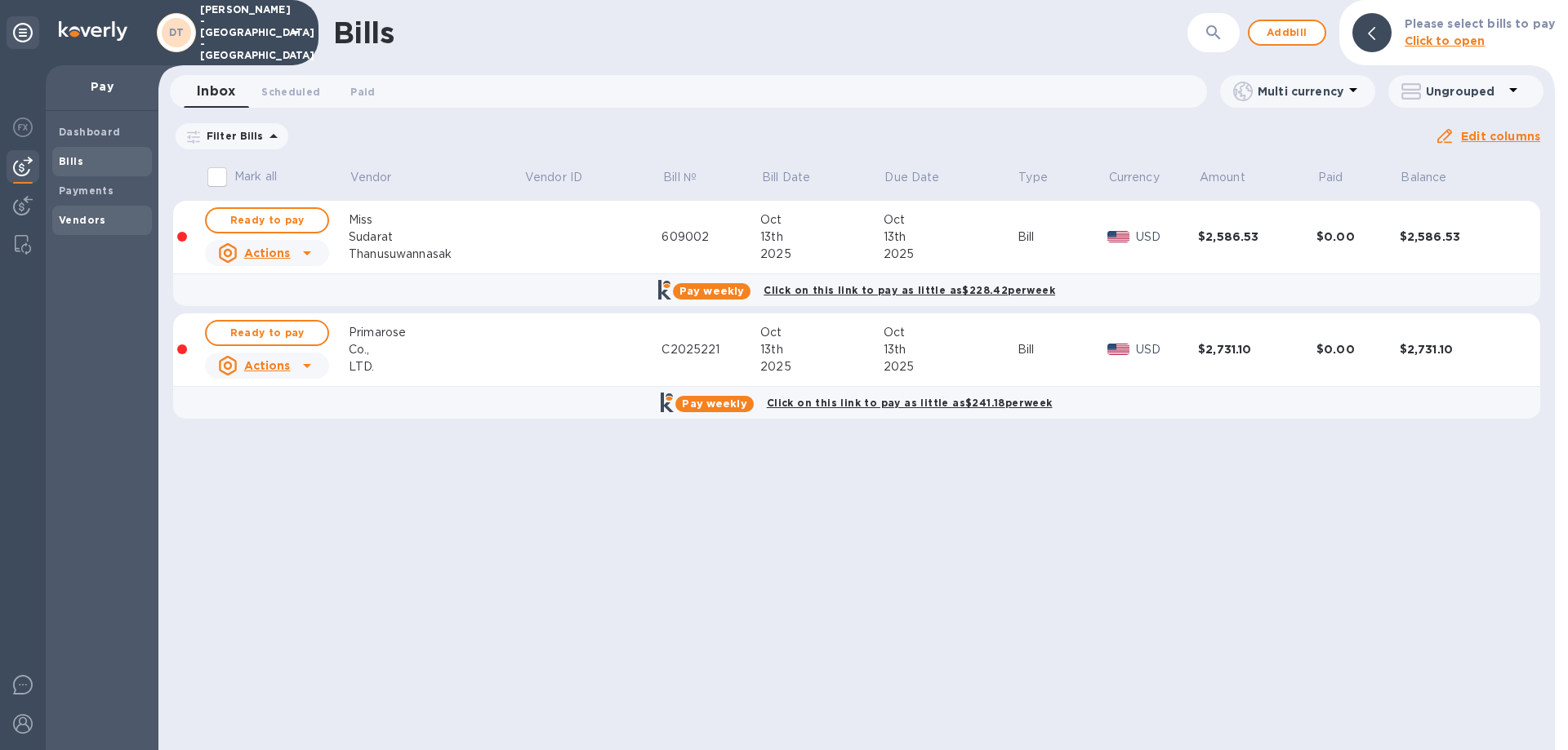
click at [71, 218] on b "Vendors" at bounding box center [82, 220] width 47 height 13
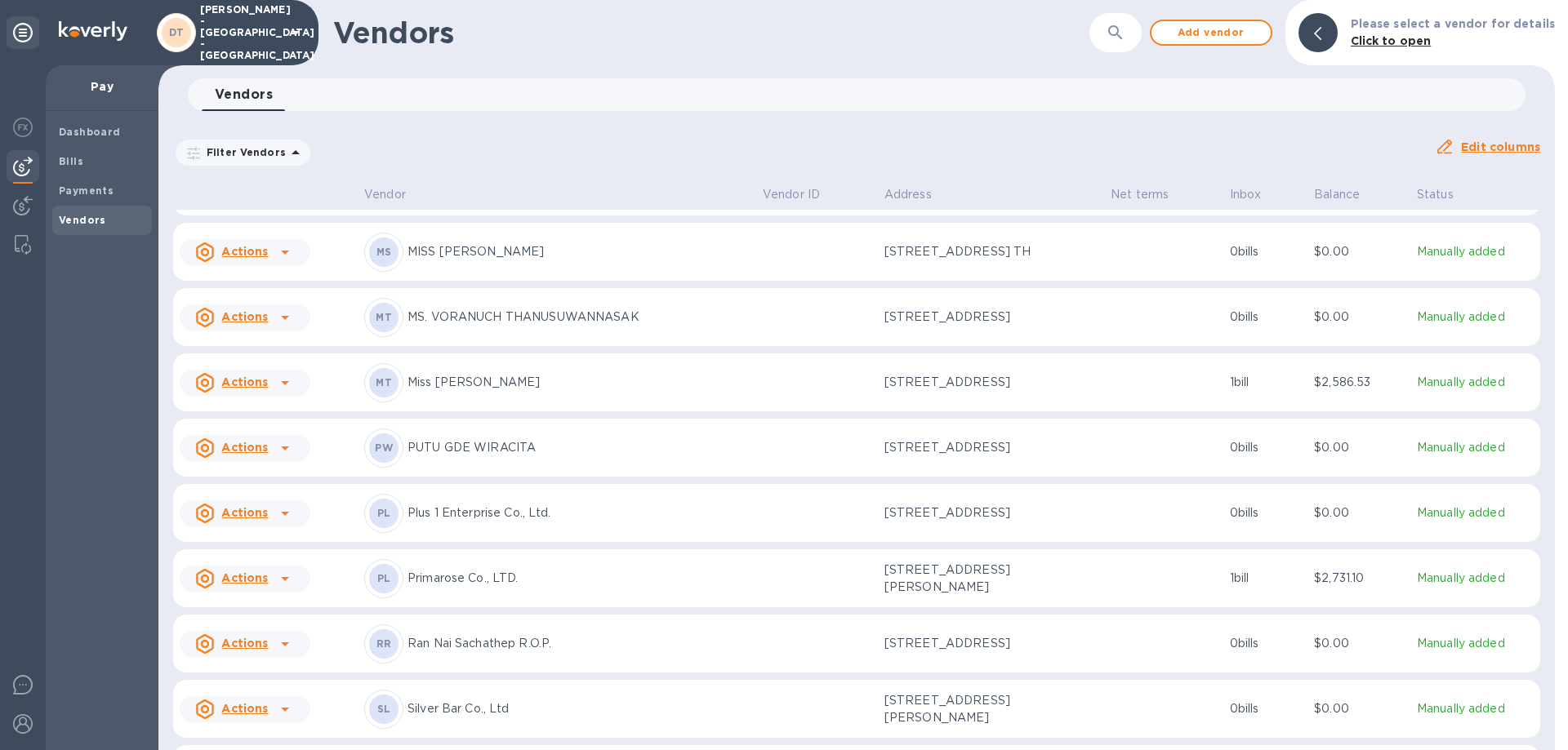
scroll to position [793, 0]
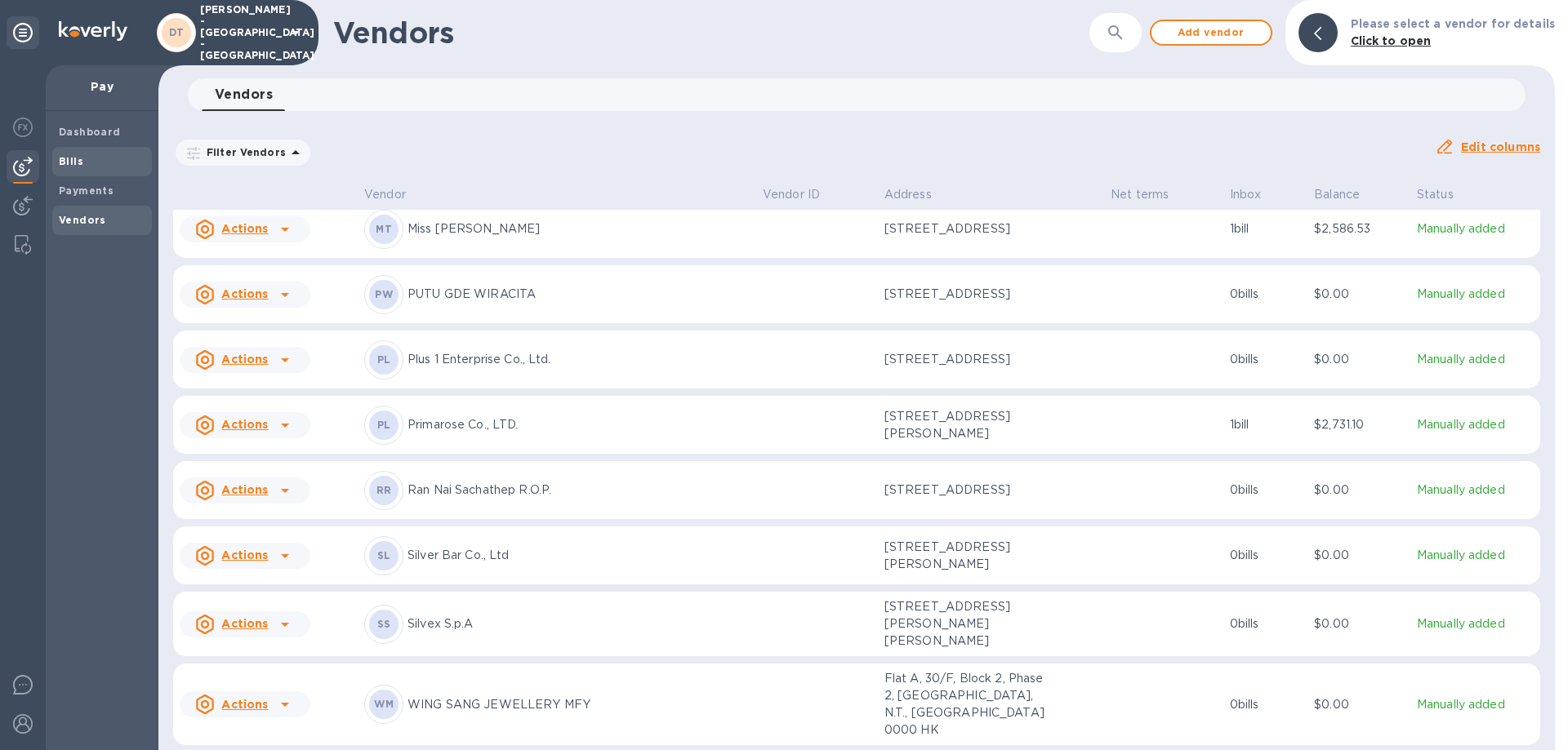
click at [56, 156] on div "Bills" at bounding box center [101, 162] width 99 height 30
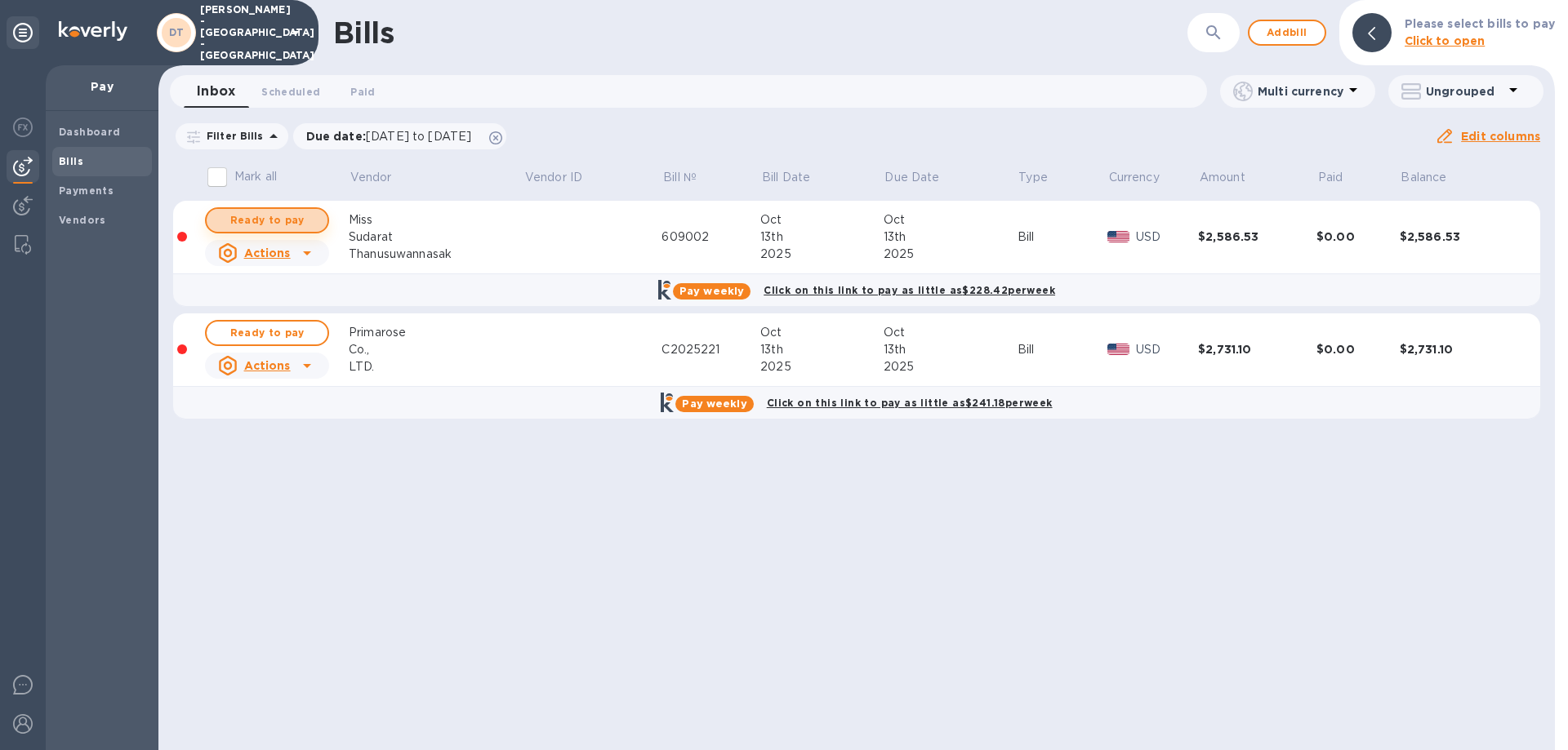
click at [257, 214] on span "Ready to pay" at bounding box center [267, 220] width 94 height 19
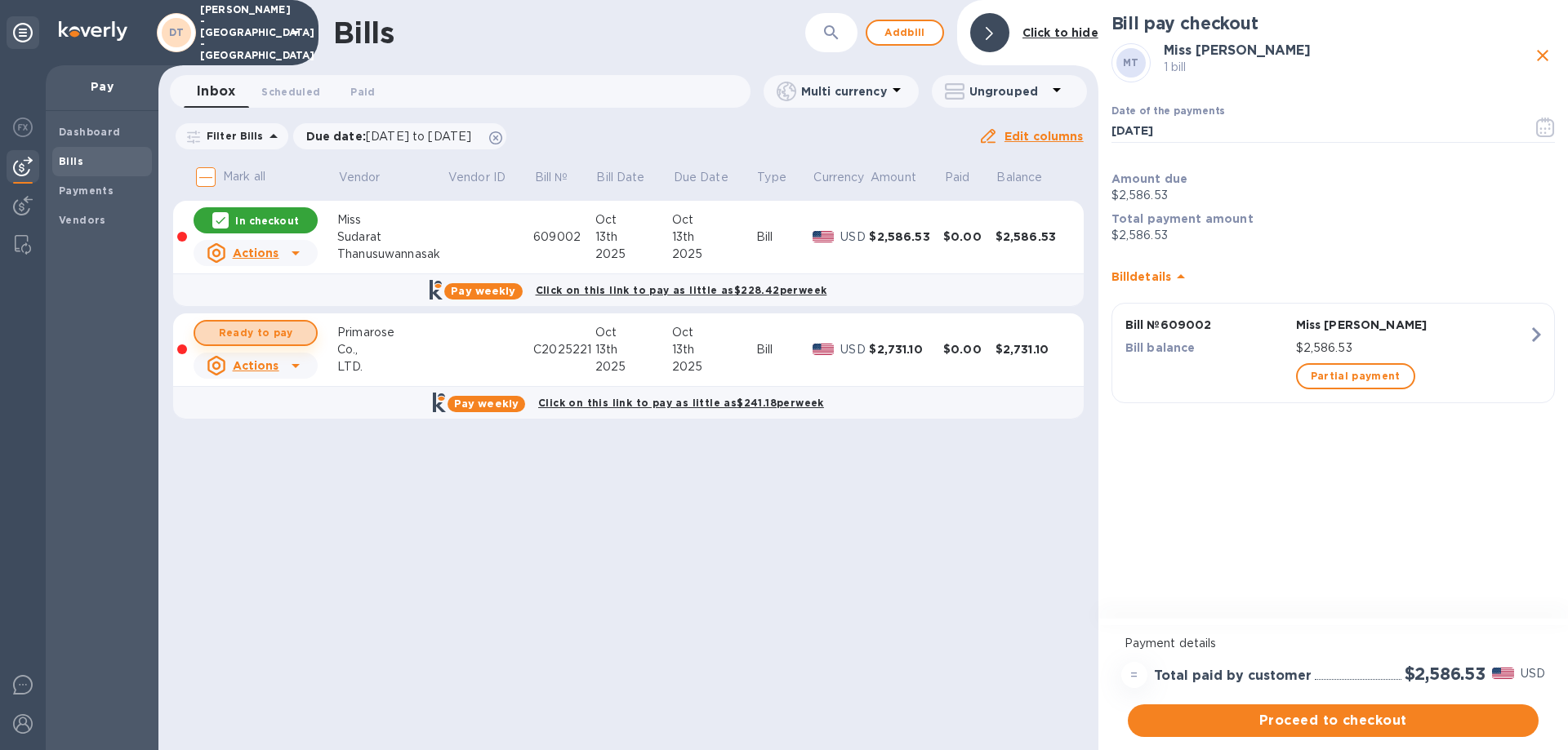
click at [265, 330] on span "Ready to pay" at bounding box center [255, 333] width 94 height 19
checkbox input "true"
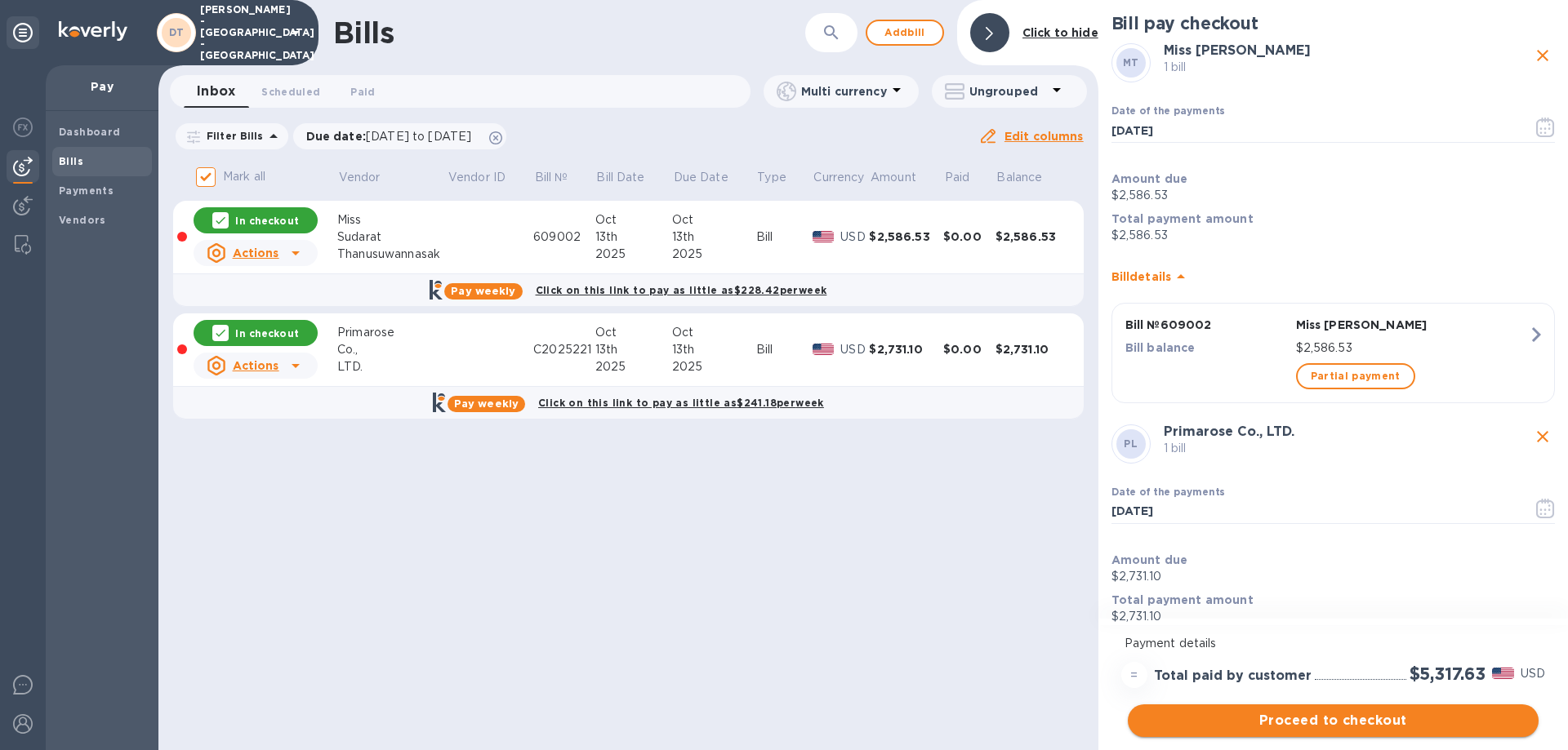
click at [1309, 715] on span "Proceed to checkout" at bounding box center [1332, 720] width 384 height 19
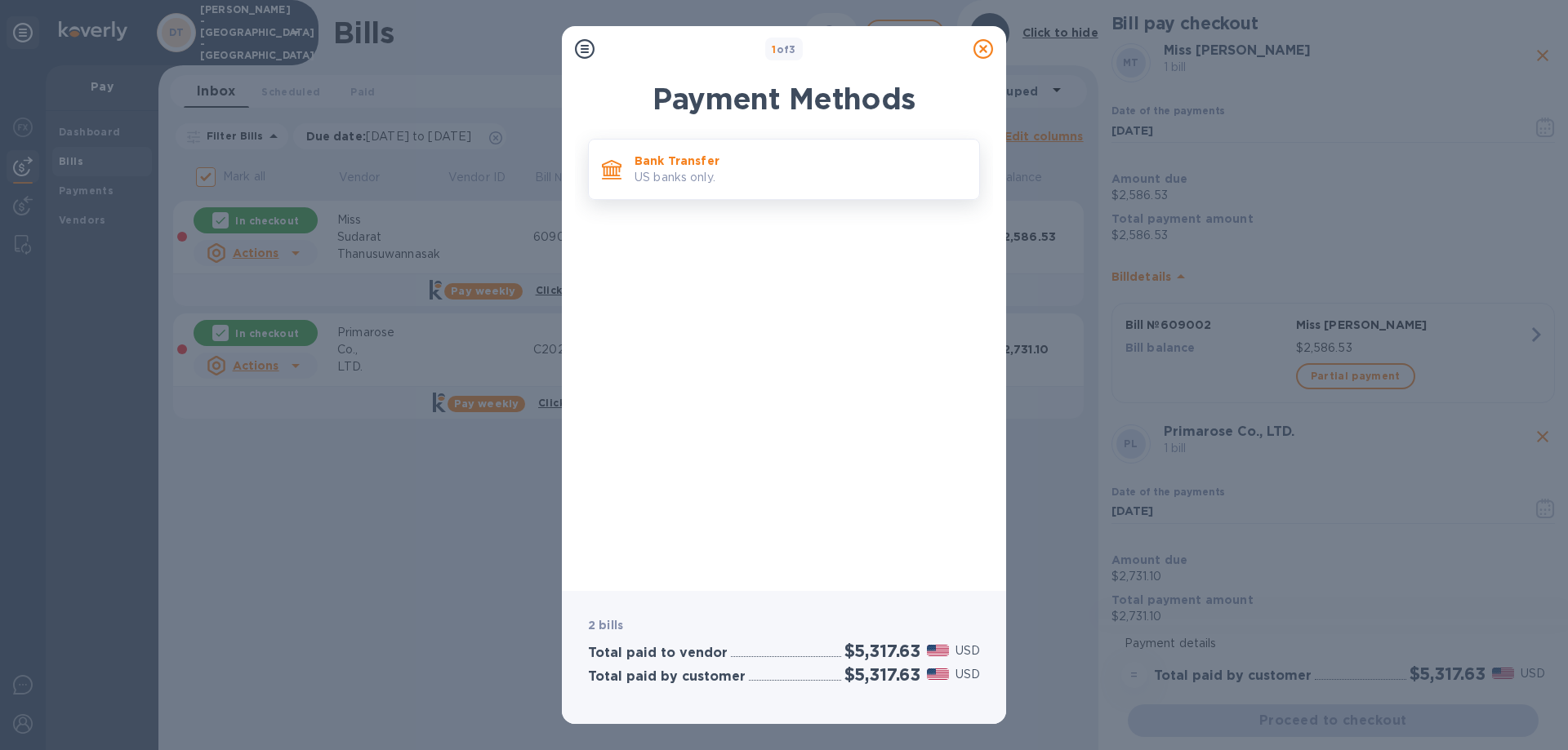
click at [773, 167] on p "Bank Transfer" at bounding box center [800, 161] width 331 height 16
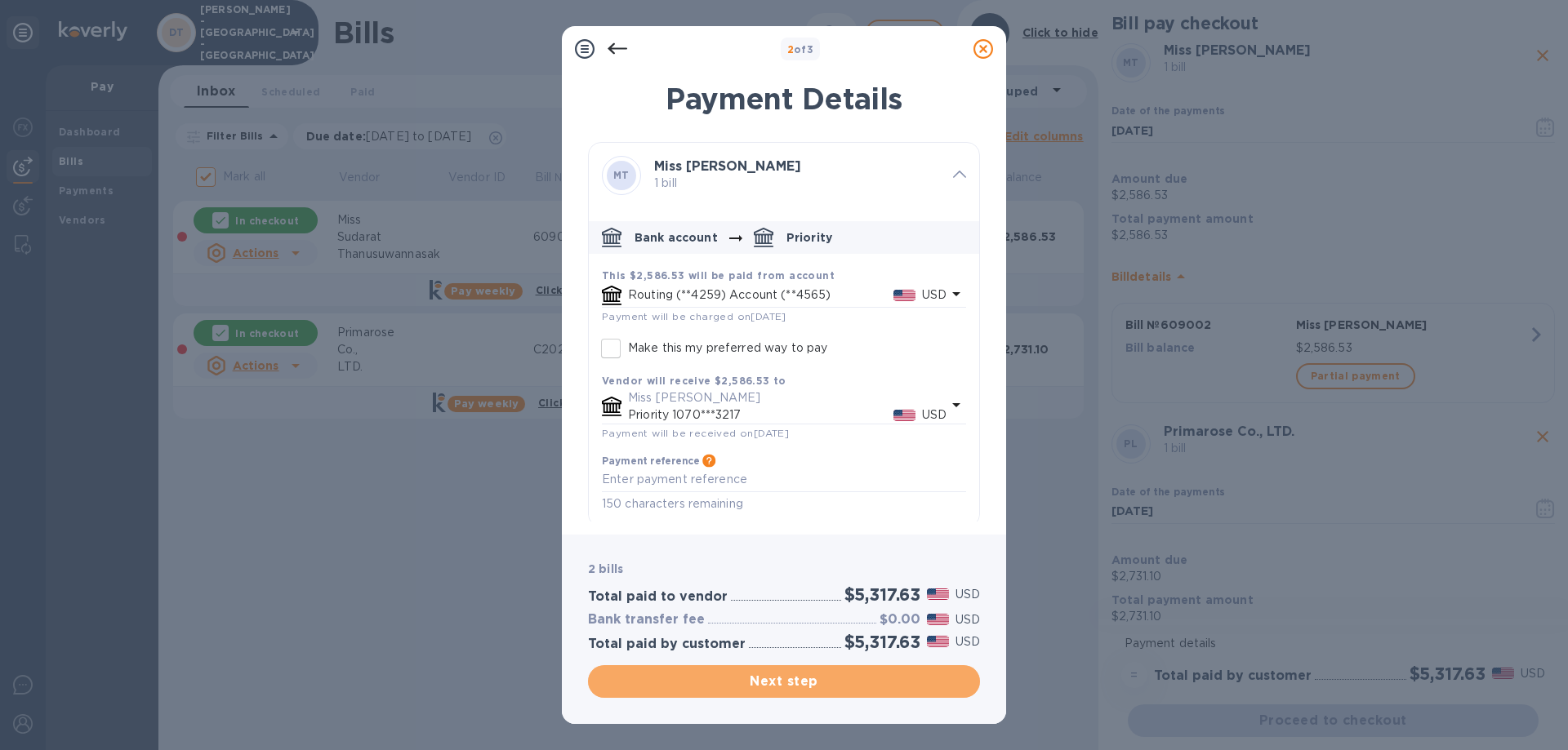
drag, startPoint x: 787, startPoint y: 680, endPoint x: 941, endPoint y: 605, distance: 171.3
click at [787, 679] on span "Next step" at bounding box center [784, 682] width 366 height 19
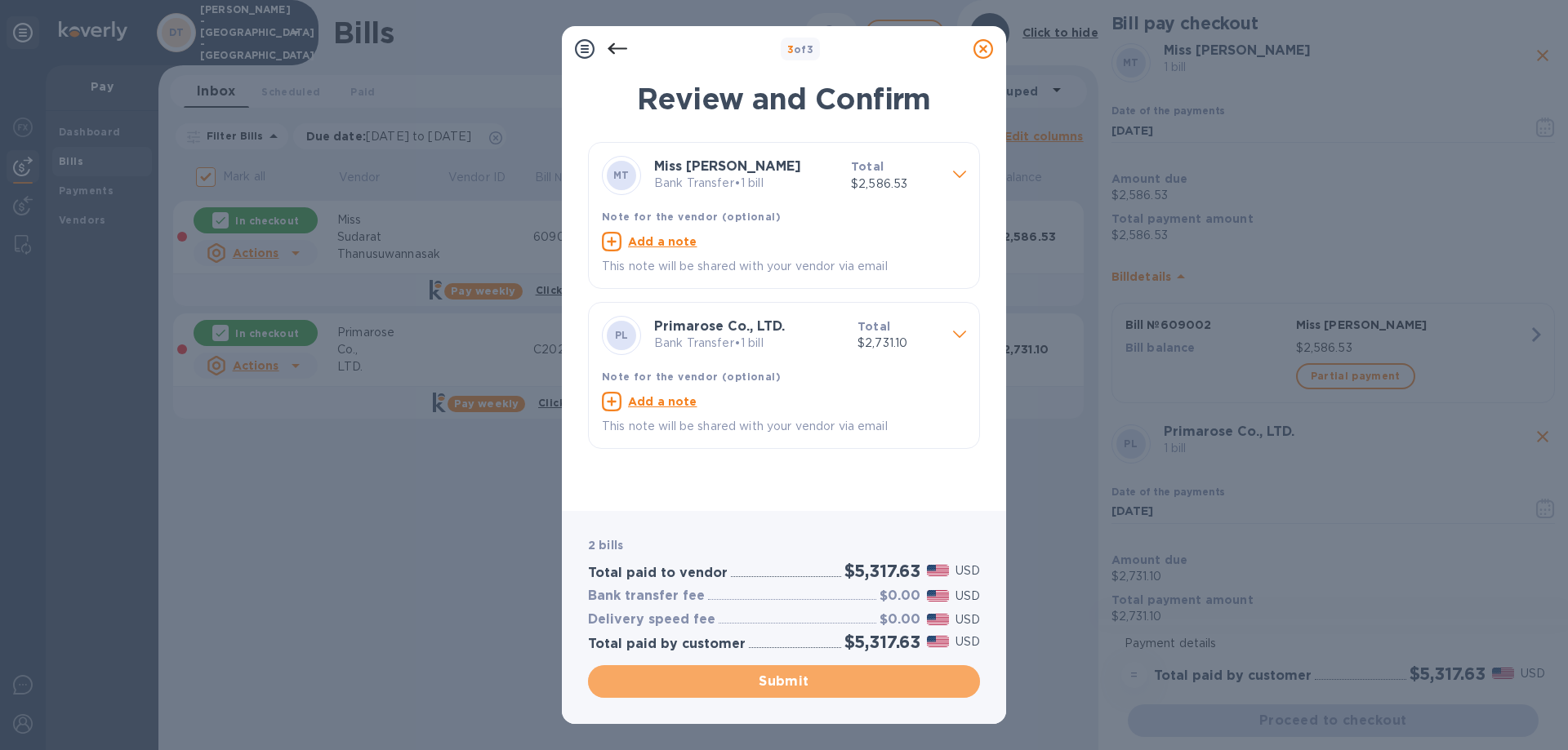
drag, startPoint x: 780, startPoint y: 681, endPoint x: 979, endPoint y: 330, distance: 403.5
click at [780, 680] on span "Submit" at bounding box center [784, 682] width 366 height 19
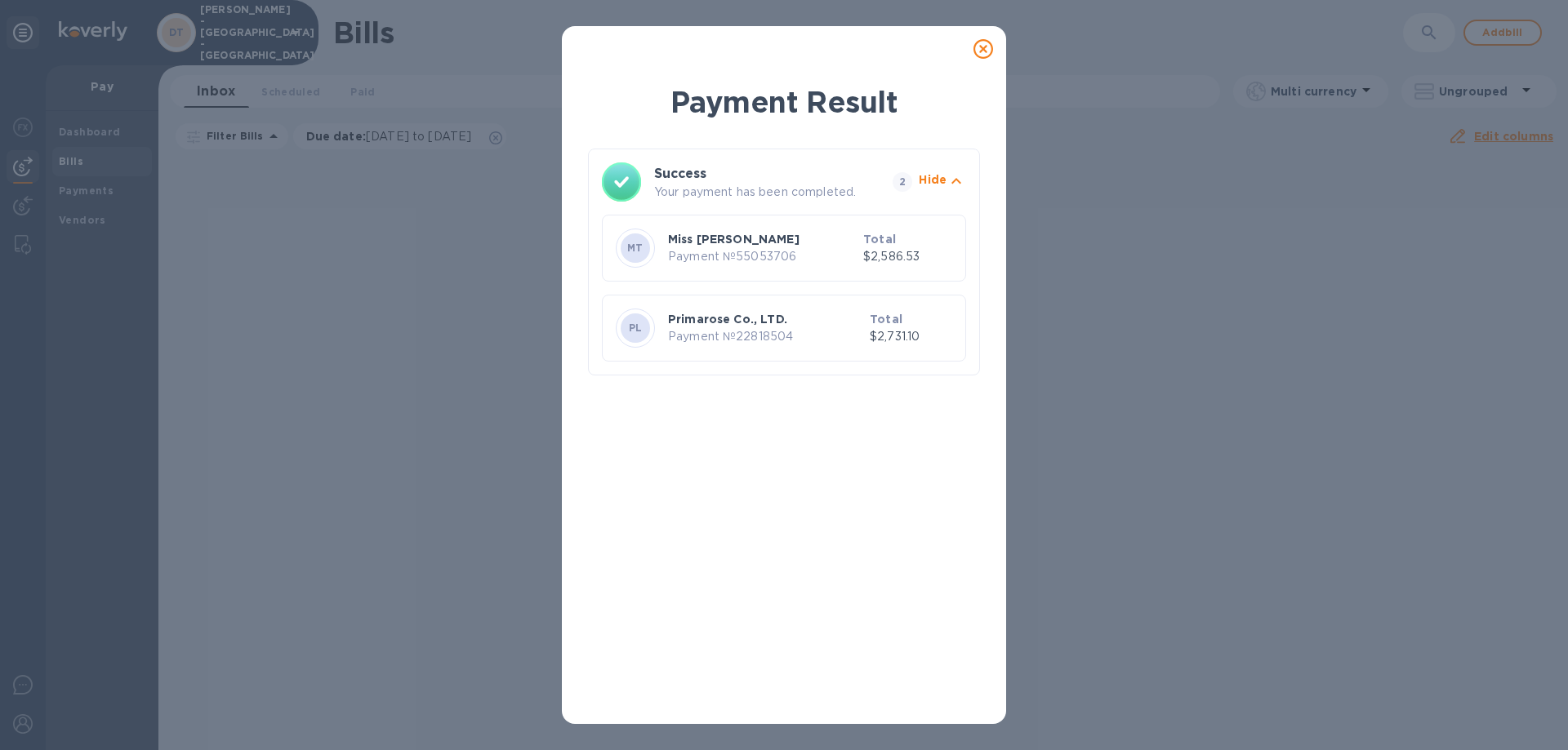
click at [984, 46] on icon at bounding box center [983, 49] width 19 height 19
